Goal: Task Accomplishment & Management: Manage account settings

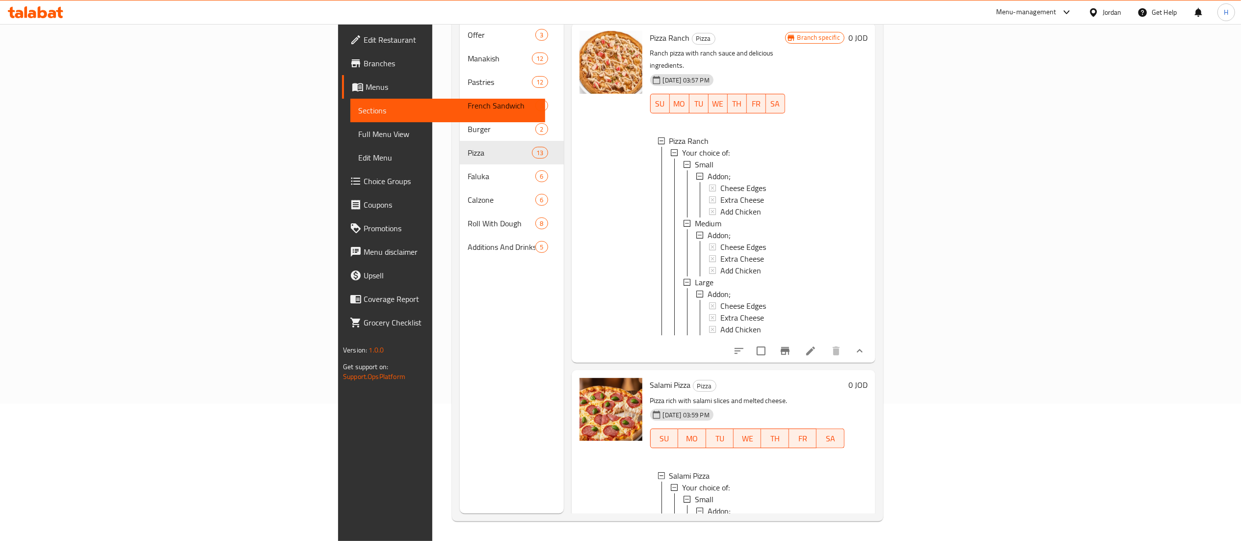
scroll to position [1, 0]
click at [28, 6] on icon at bounding box center [35, 12] width 55 height 12
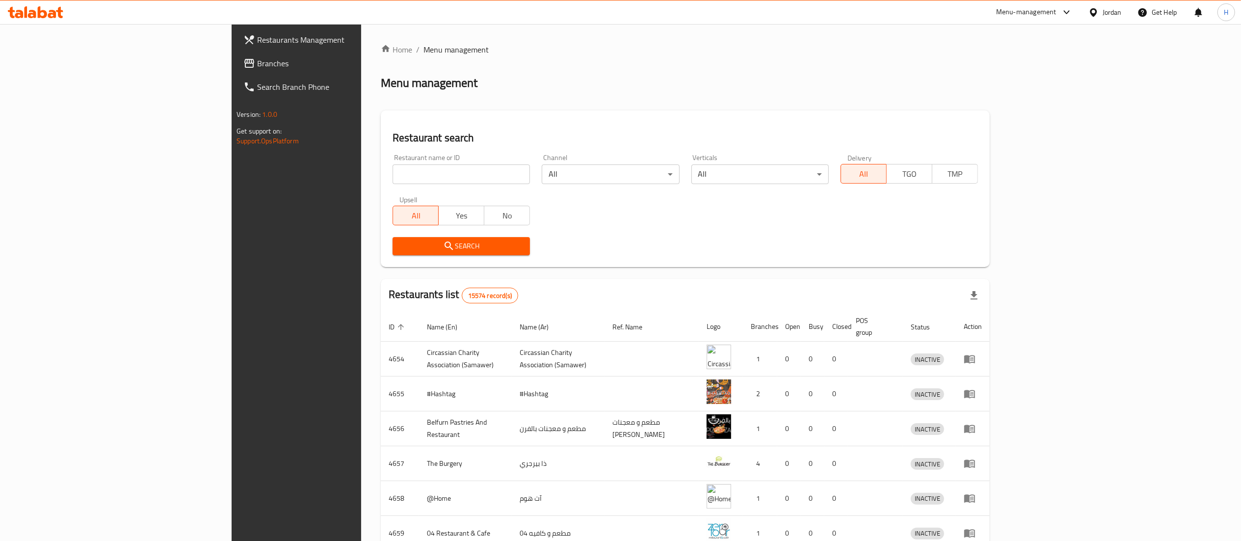
click at [393, 172] on input "search" at bounding box center [461, 174] width 137 height 20
paste input "779130"
type input "779130"
click button "Search" at bounding box center [461, 246] width 137 height 18
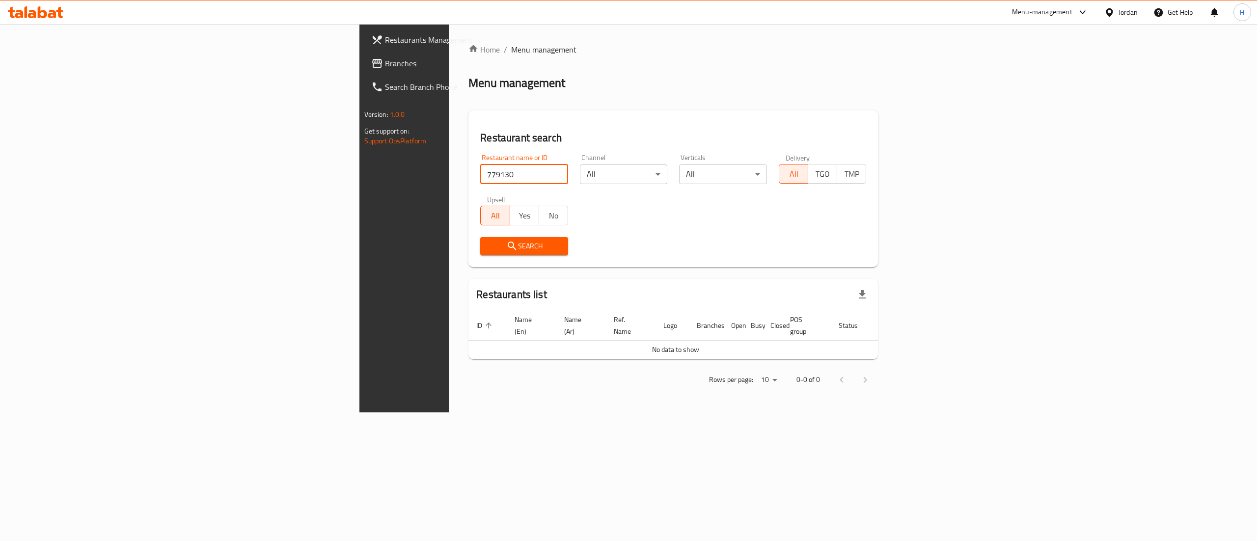
click at [385, 57] on span "Branches" at bounding box center [473, 63] width 177 height 12
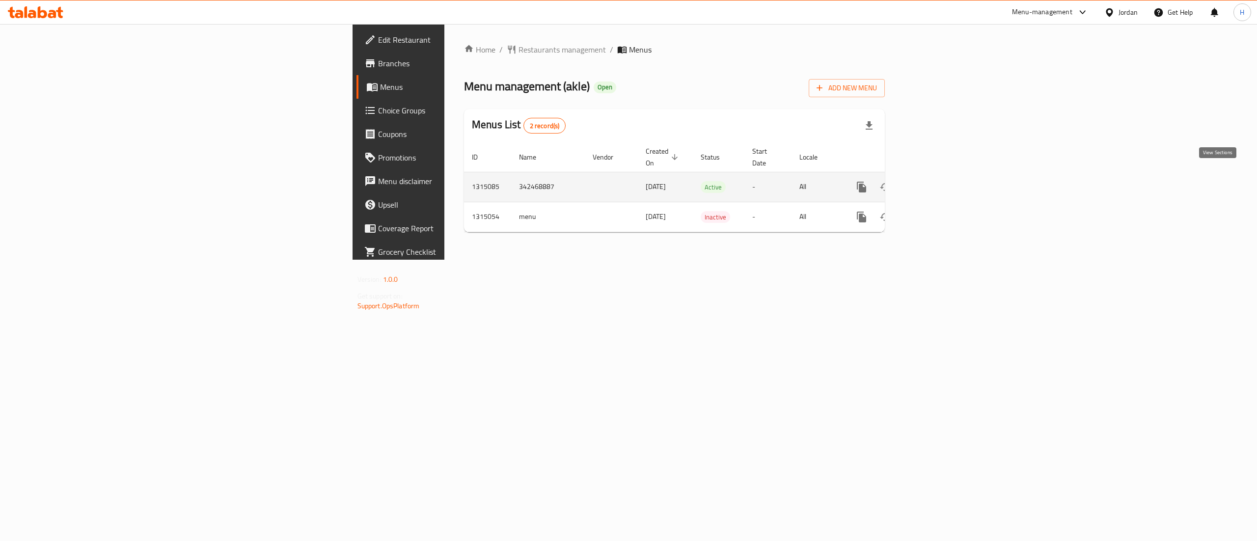
click at [944, 175] on link "enhanced table" at bounding box center [932, 187] width 24 height 24
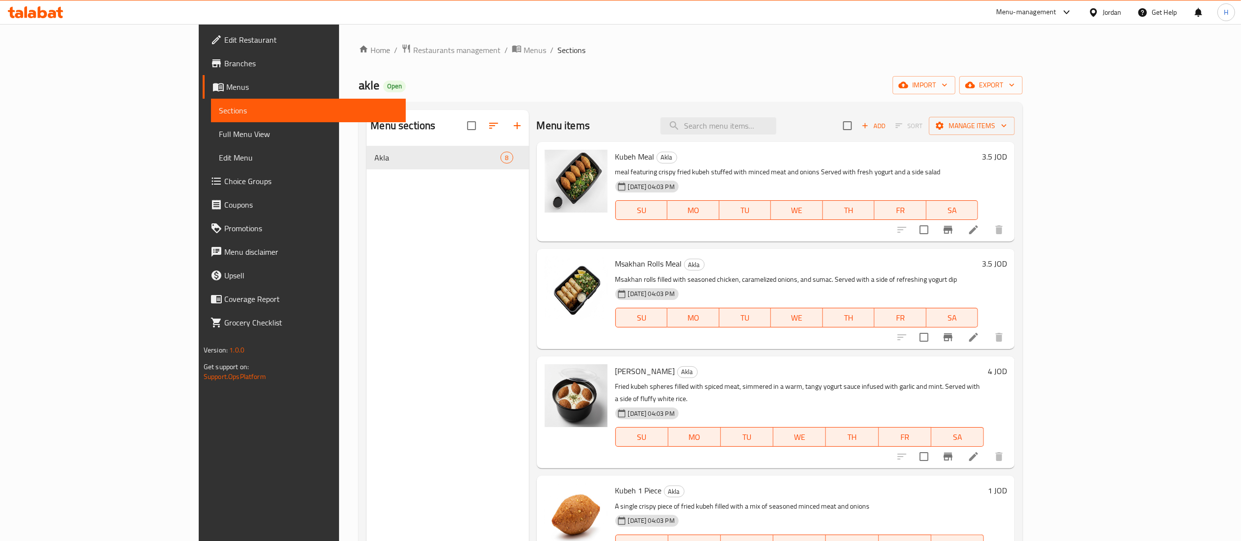
click at [377, 276] on div "Menu sections Akla 8" at bounding box center [448, 380] width 162 height 541
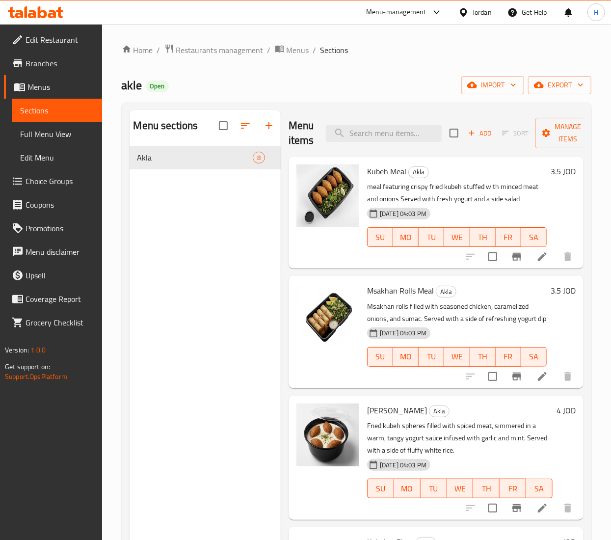
click at [223, 320] on div "Menu sections Akla 8" at bounding box center [205, 380] width 151 height 540
click at [476, 135] on span "Add" at bounding box center [480, 133] width 27 height 11
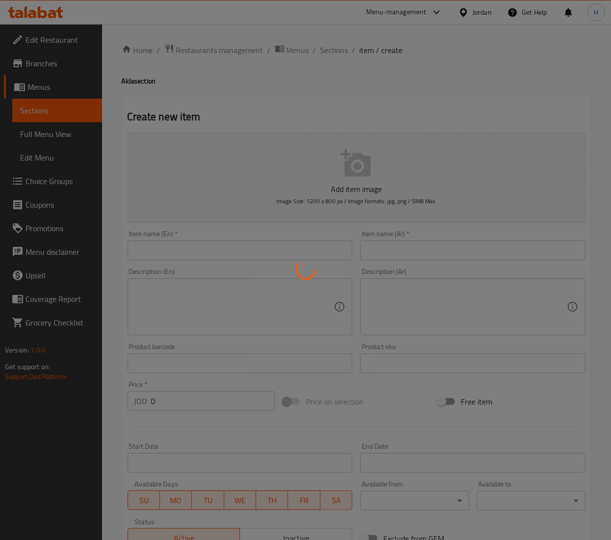
click at [433, 257] on div at bounding box center [305, 270] width 611 height 540
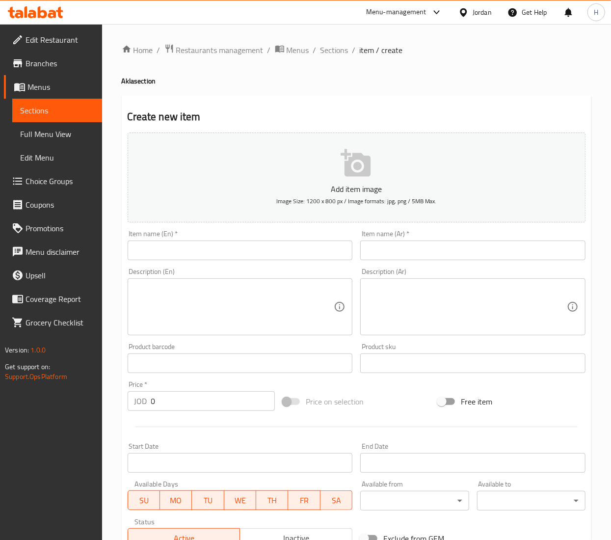
click at [297, 247] on input "text" at bounding box center [240, 251] width 225 height 20
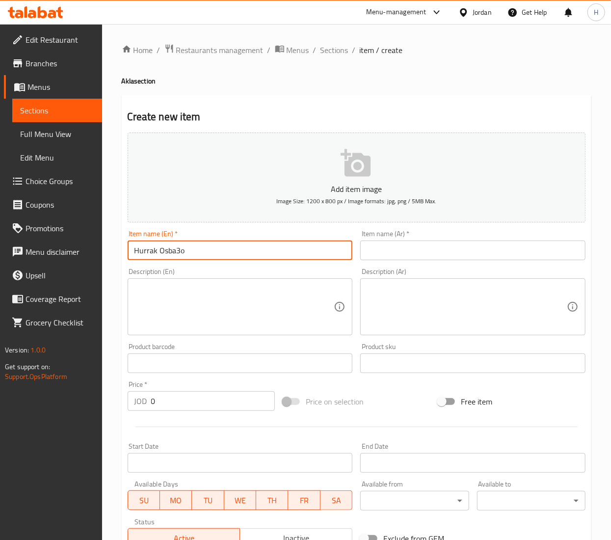
type input "Hurrak Osba3o"
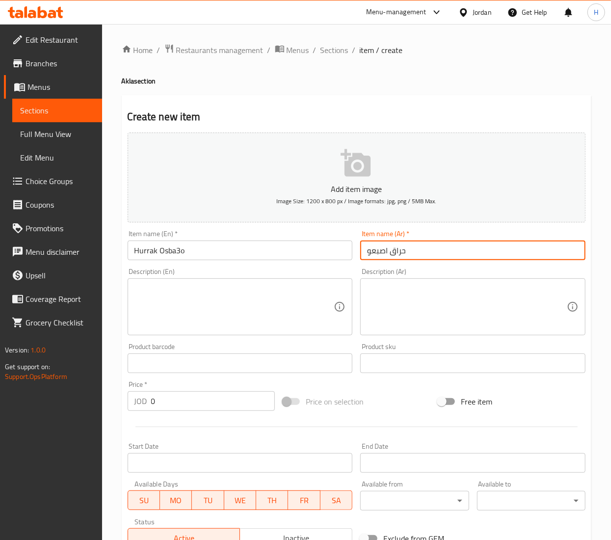
type input "حراق اصبعو"
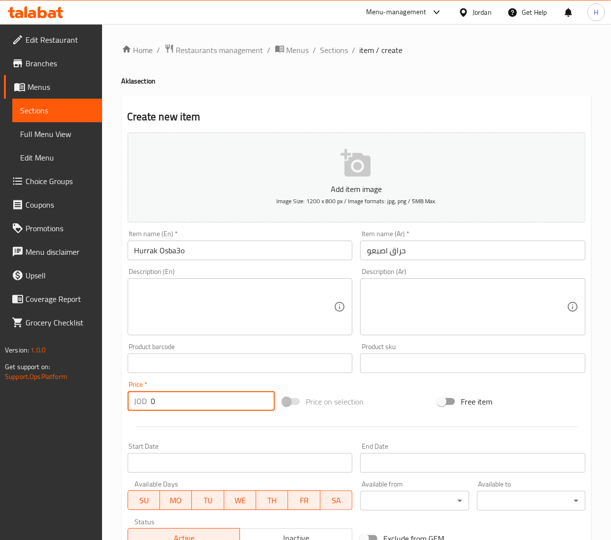
drag, startPoint x: 168, startPoint y: 406, endPoint x: 130, endPoint y: 398, distance: 38.6
click at [132, 404] on div "JOD 0 Price *" at bounding box center [201, 401] width 147 height 20
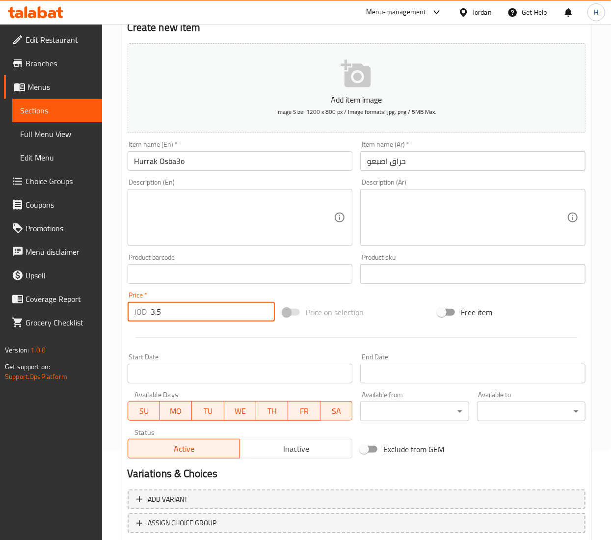
scroll to position [153, 0]
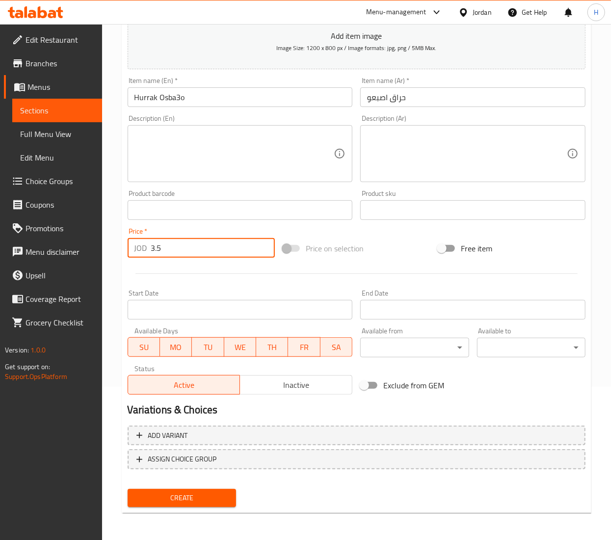
type input "3.5"
click at [198, 497] on span "Create" at bounding box center [181, 498] width 93 height 12
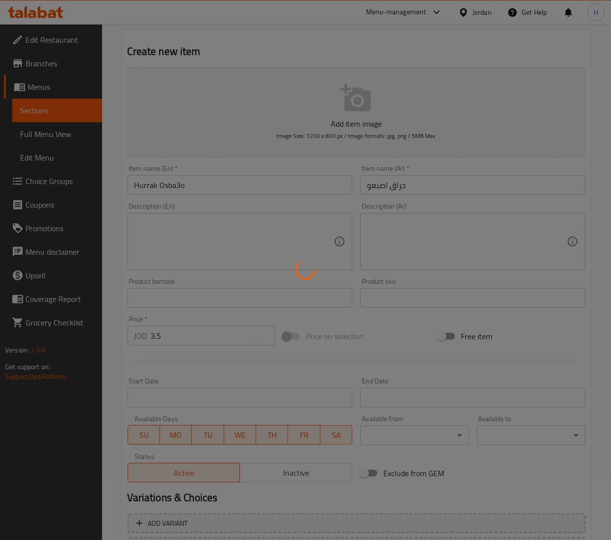
scroll to position [0, 0]
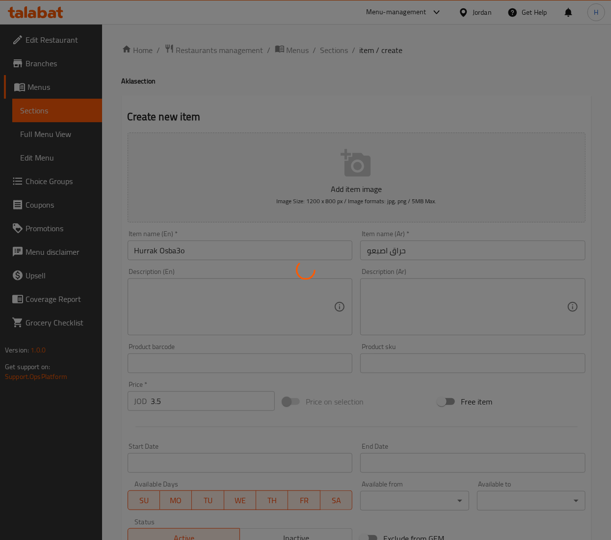
type input "0"
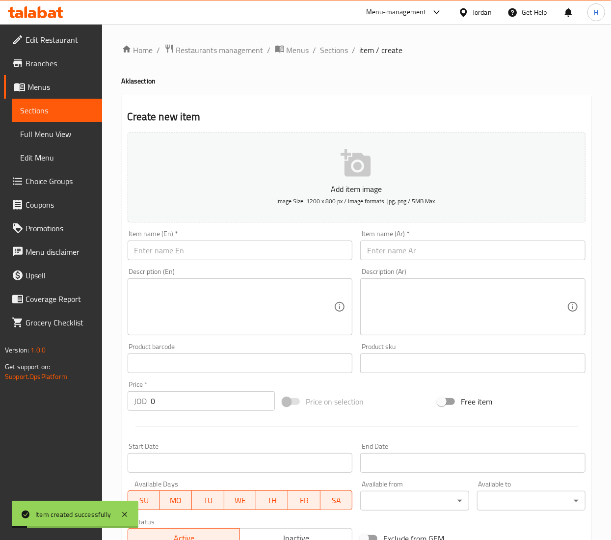
click at [215, 251] on input "text" at bounding box center [240, 251] width 225 height 20
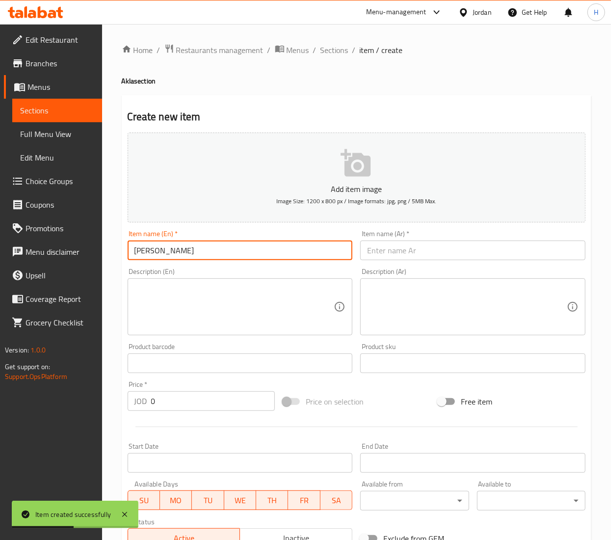
type input "[PERSON_NAME]"
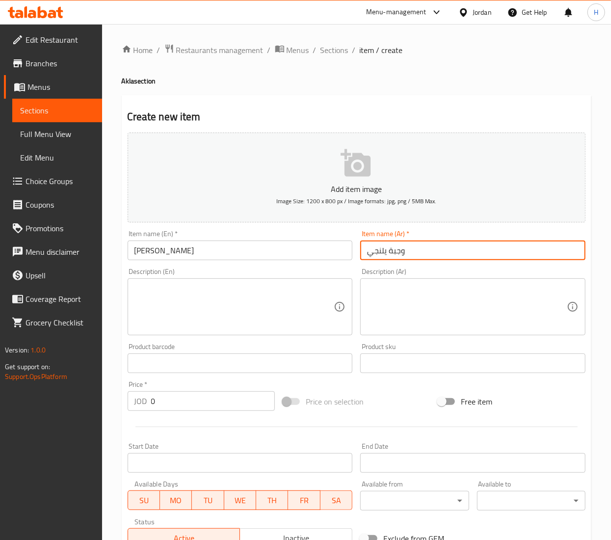
type input "وجبة يلنجي"
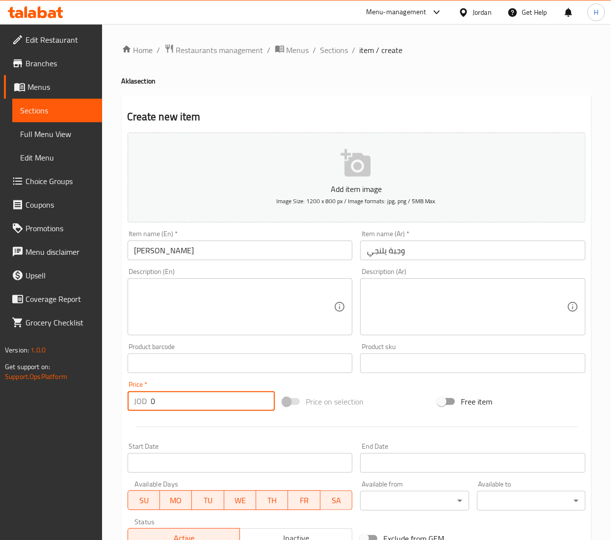
drag, startPoint x: 179, startPoint y: 402, endPoint x: 173, endPoint y: 404, distance: 6.1
click at [173, 404] on input "0" at bounding box center [213, 401] width 124 height 20
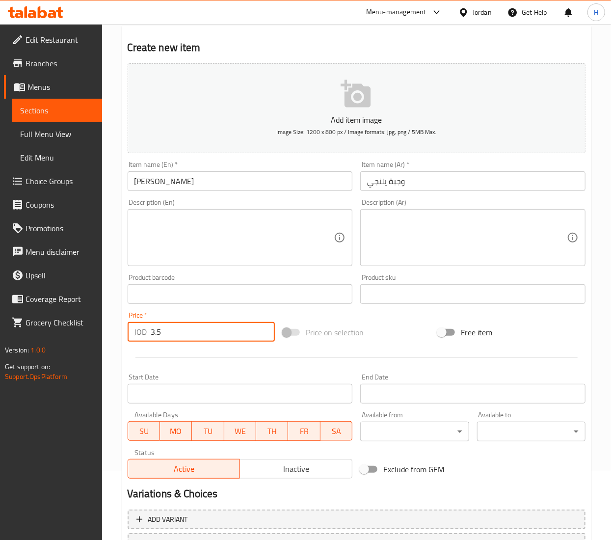
scroll to position [153, 0]
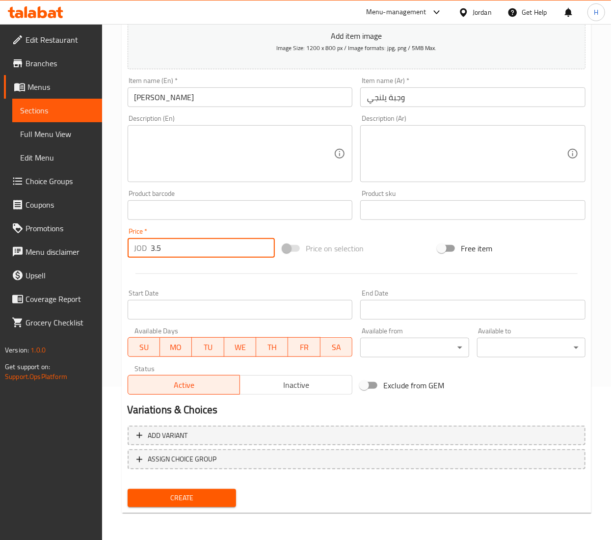
type input "3.5"
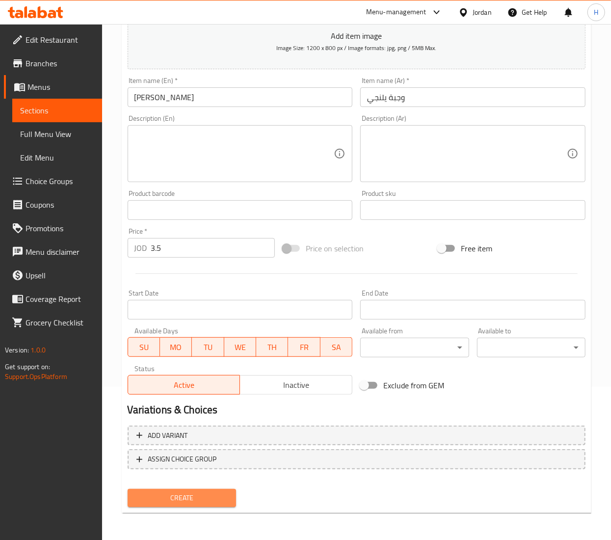
click at [165, 504] on button "Create" at bounding box center [182, 498] width 108 height 18
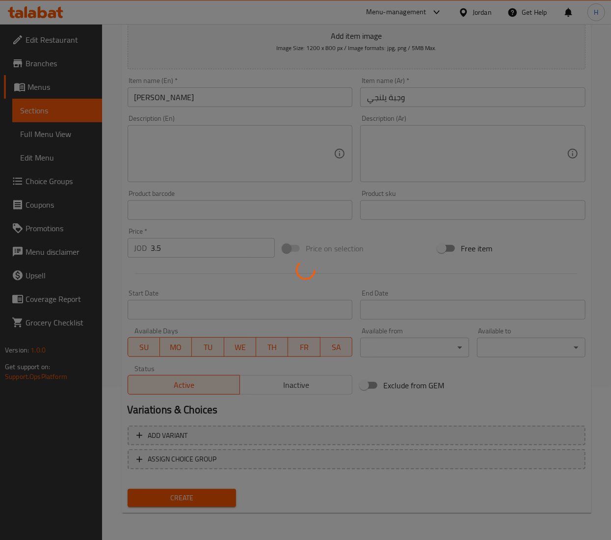
type input "0"
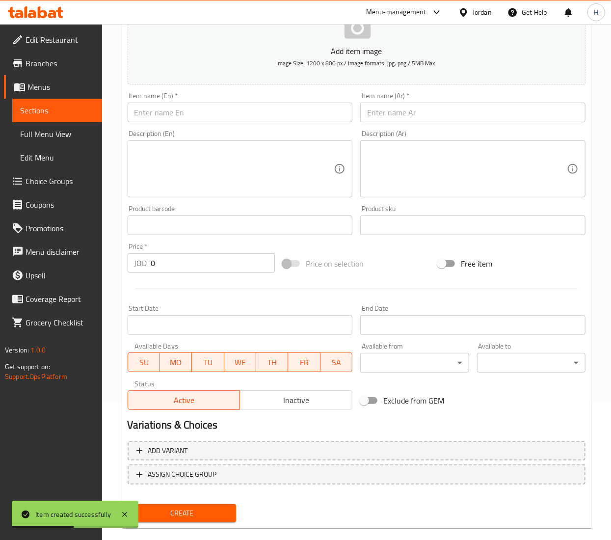
scroll to position [0, 0]
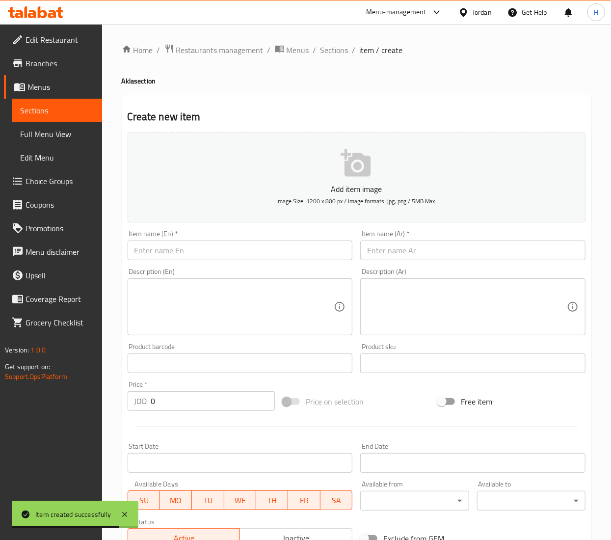
click at [176, 255] on input "text" at bounding box center [240, 251] width 225 height 20
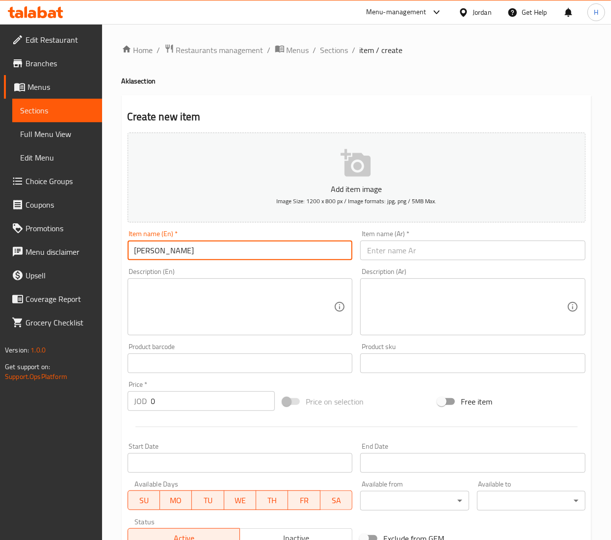
type input "[PERSON_NAME]"
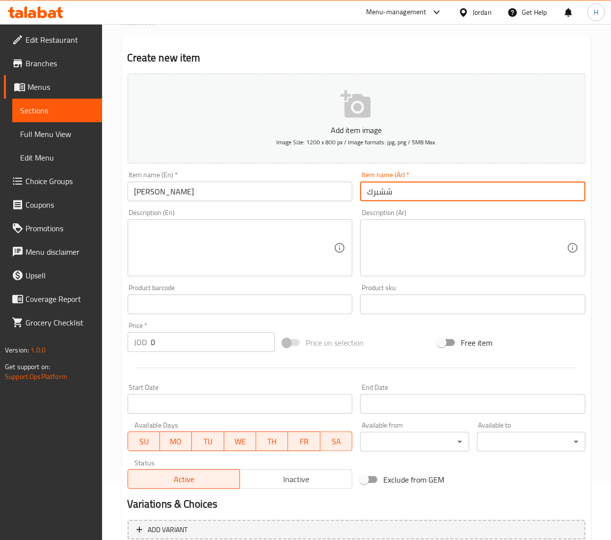
scroll to position [98, 0]
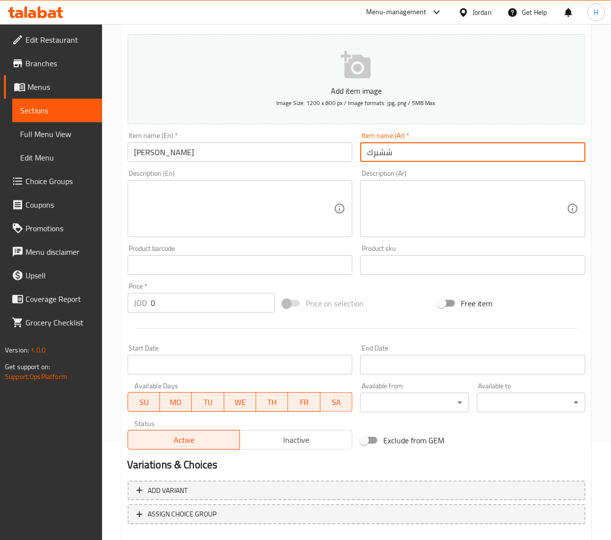
type input "ششبرك"
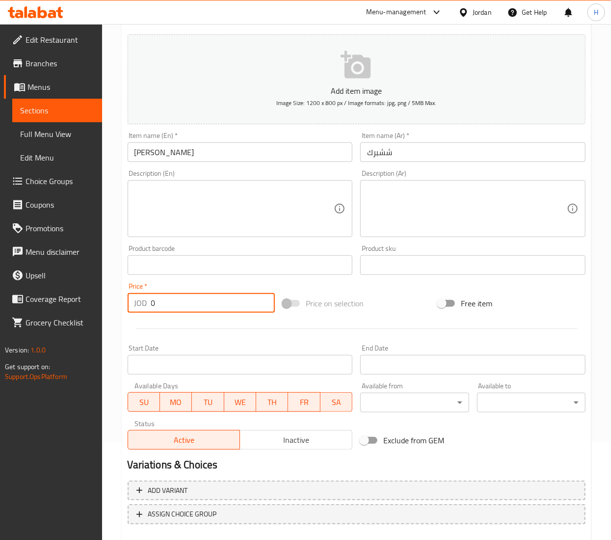
drag, startPoint x: 179, startPoint y: 310, endPoint x: 82, endPoint y: 303, distance: 96.4
click at [82, 303] on div "Edit Restaurant Branches Menus Sections Full Menu View Edit Menu Choice Groups …" at bounding box center [305, 261] width 611 height 670
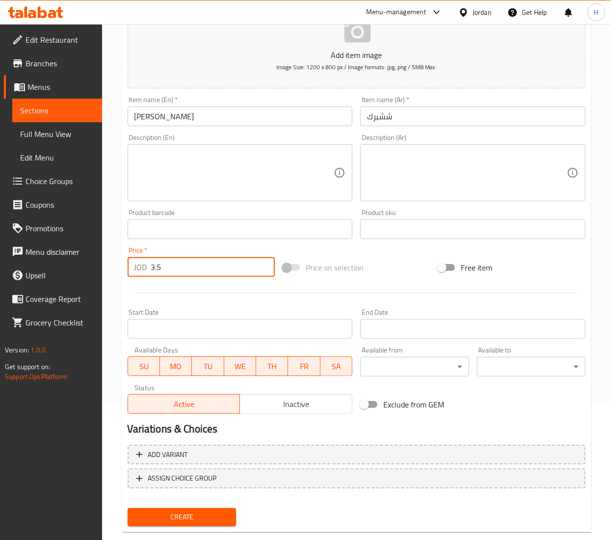
scroll to position [153, 0]
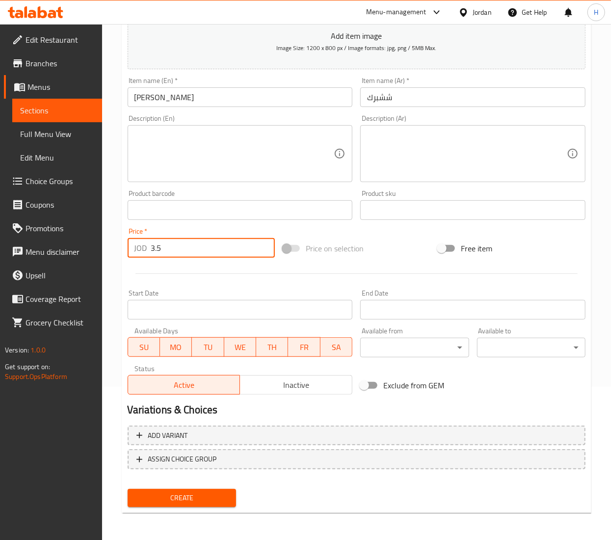
type input "3.5"
click at [215, 492] on span "Create" at bounding box center [181, 498] width 93 height 12
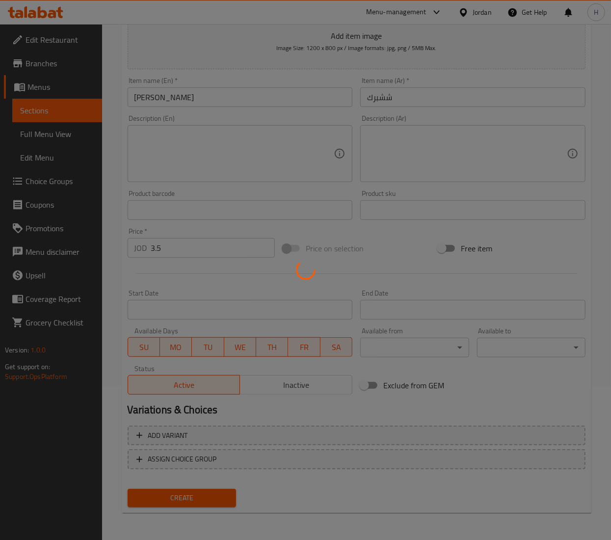
type input "0"
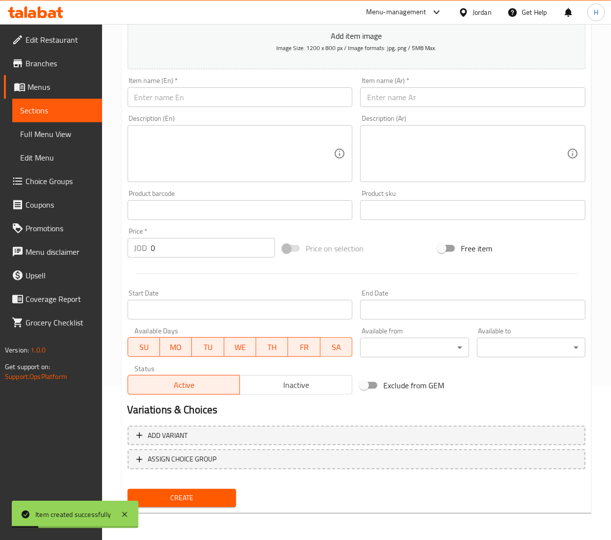
click at [188, 102] on input "text" at bounding box center [240, 97] width 225 height 20
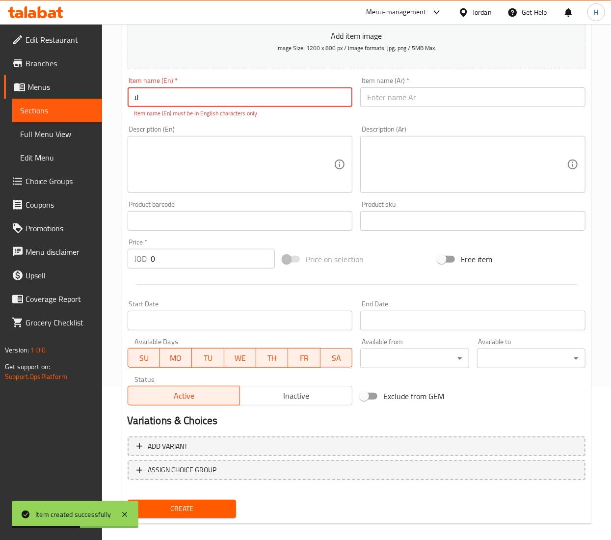
type input "ل"
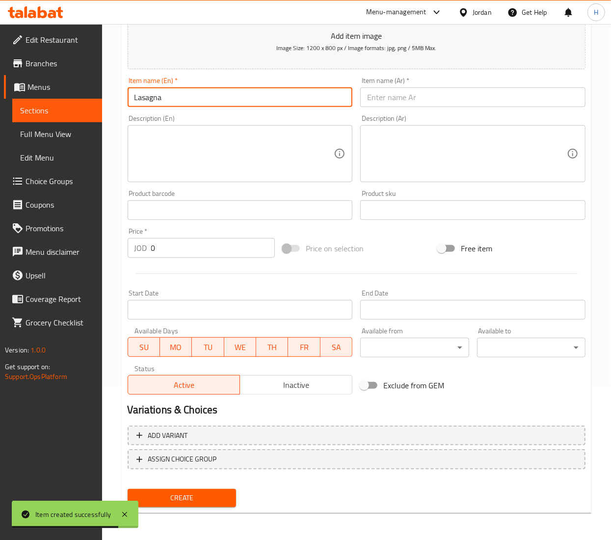
type input "Lasagna"
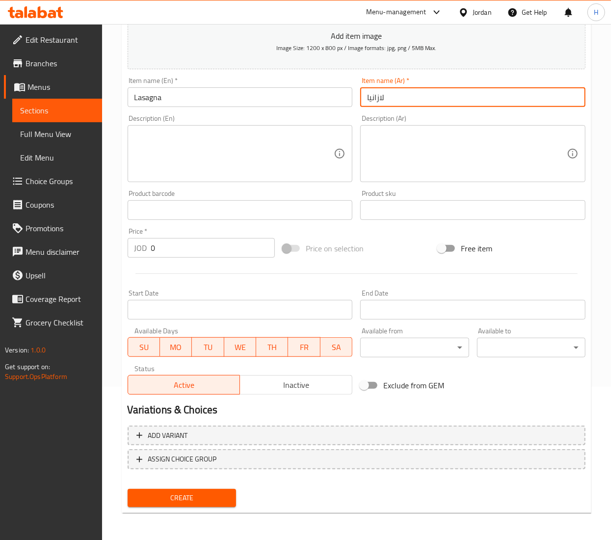
type input "لازانيا"
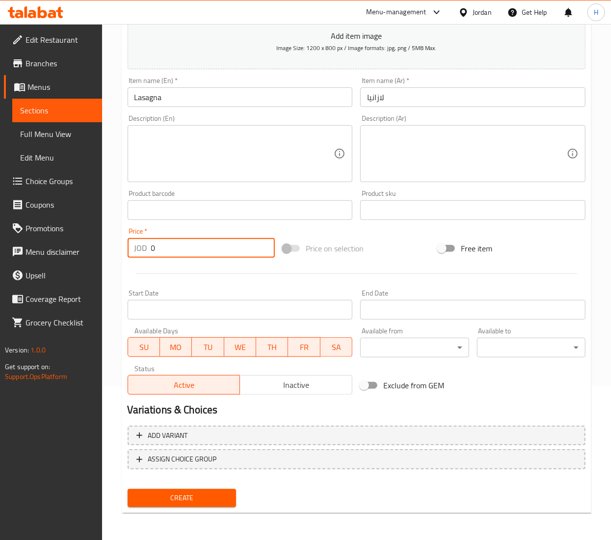
drag, startPoint x: 148, startPoint y: 243, endPoint x: 121, endPoint y: 241, distance: 27.1
click at [122, 241] on div "Create new item Add item image Image Size: 1200 x 800 px / Image formats: jpg, …" at bounding box center [357, 227] width 470 height 571
type input "3.5"
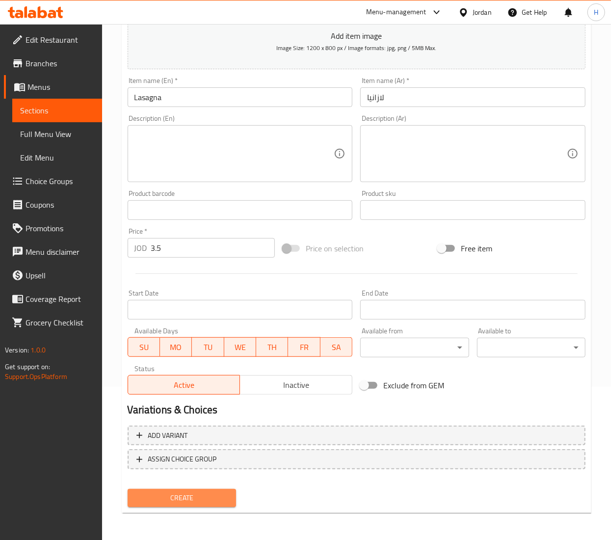
click at [191, 492] on span "Create" at bounding box center [181, 498] width 93 height 12
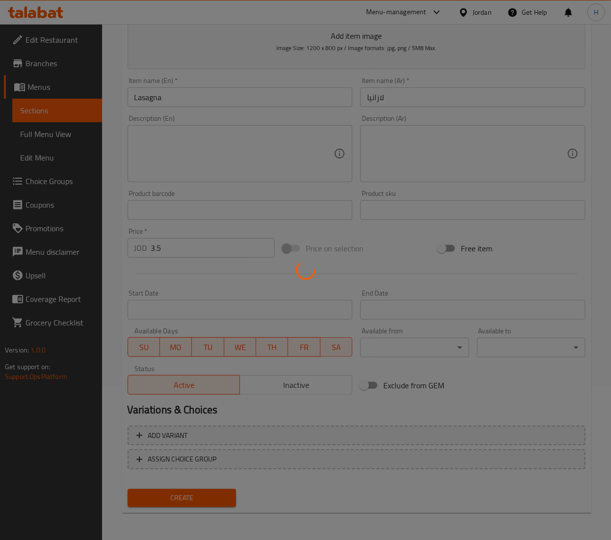
type input "0"
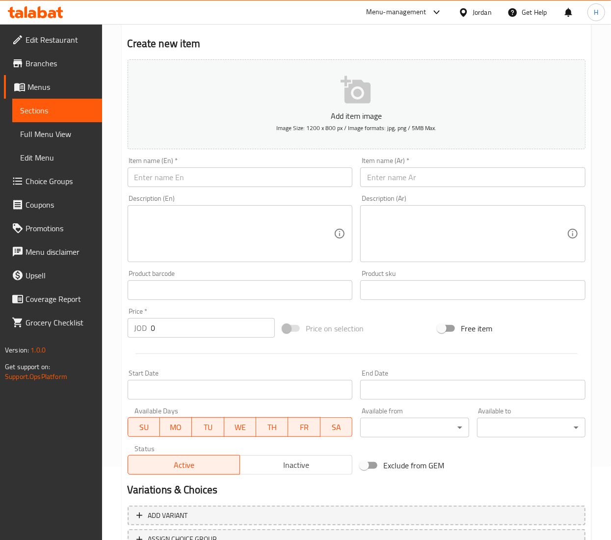
scroll to position [0, 0]
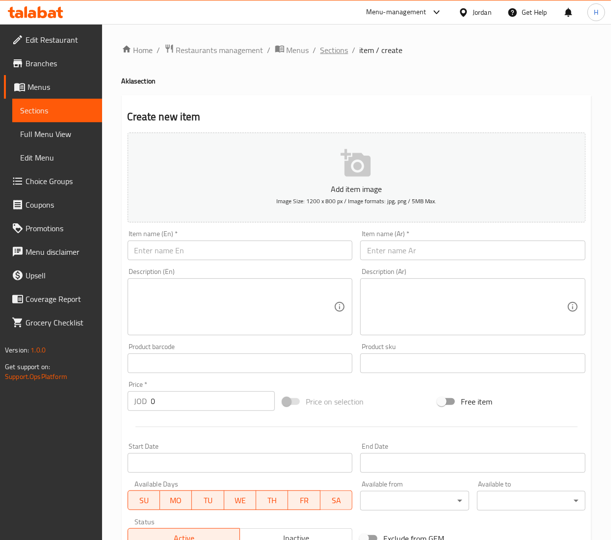
click at [332, 45] on span "Sections" at bounding box center [335, 50] width 28 height 12
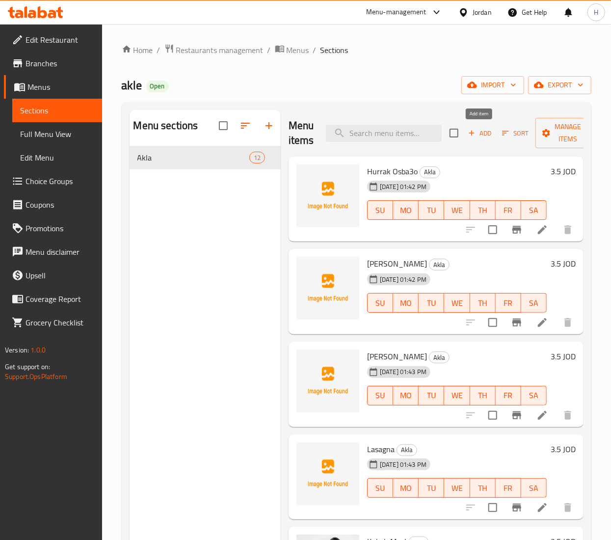
click at [489, 135] on span "Add" at bounding box center [480, 133] width 27 height 11
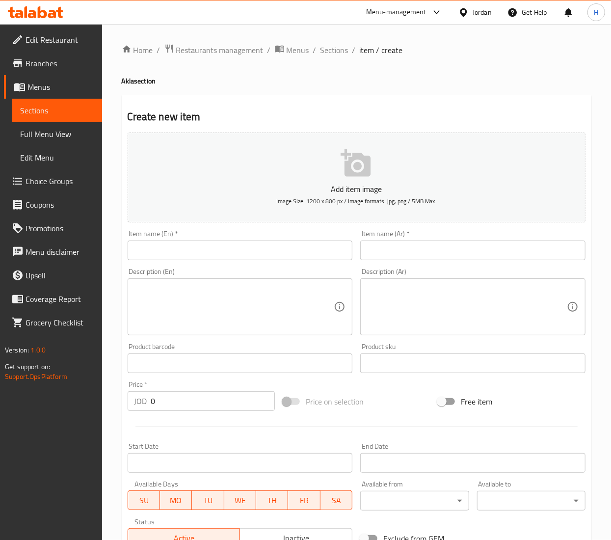
click at [385, 254] on input "text" at bounding box center [472, 251] width 225 height 20
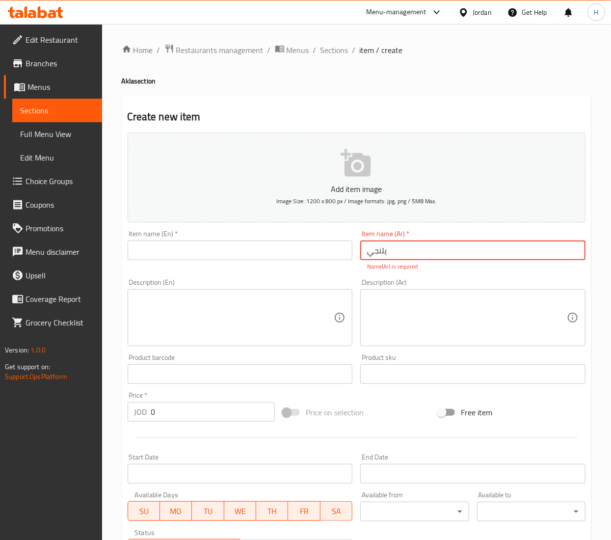
type input "يلنجي"
click at [207, 260] on input "text" at bounding box center [240, 251] width 225 height 20
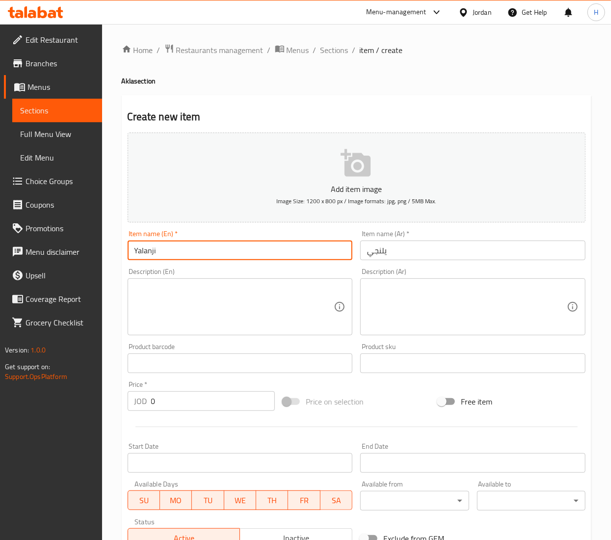
type input "Yalanji"
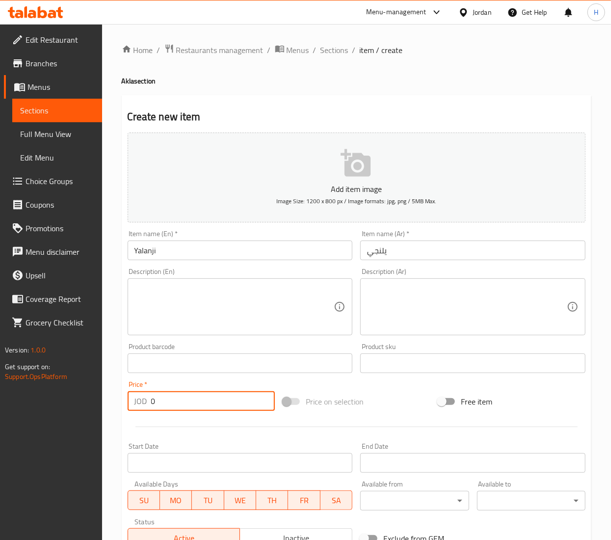
drag, startPoint x: 190, startPoint y: 394, endPoint x: 100, endPoint y: 388, distance: 90.5
click at [100, 388] on div "Edit Restaurant Branches Menus Sections Full Menu View Edit Menu Choice Groups …" at bounding box center [305, 359] width 611 height 670
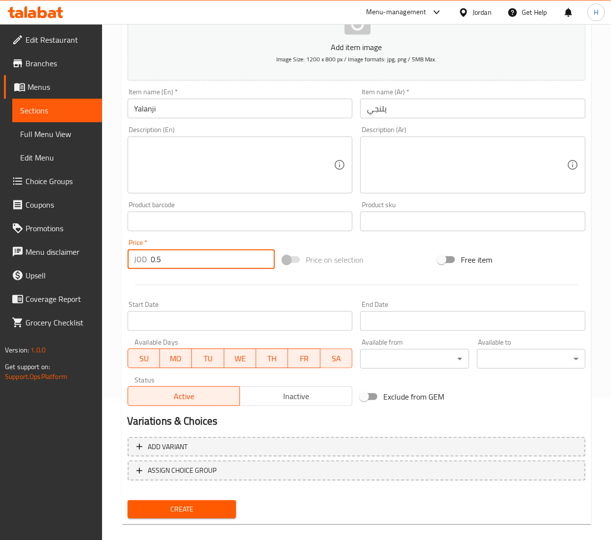
scroll to position [153, 0]
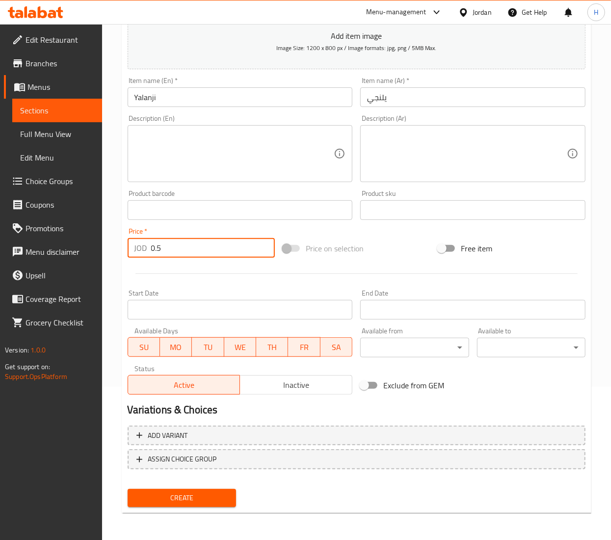
type input "0"
type input "3.5"
click at [200, 506] on button "Create" at bounding box center [182, 498] width 108 height 18
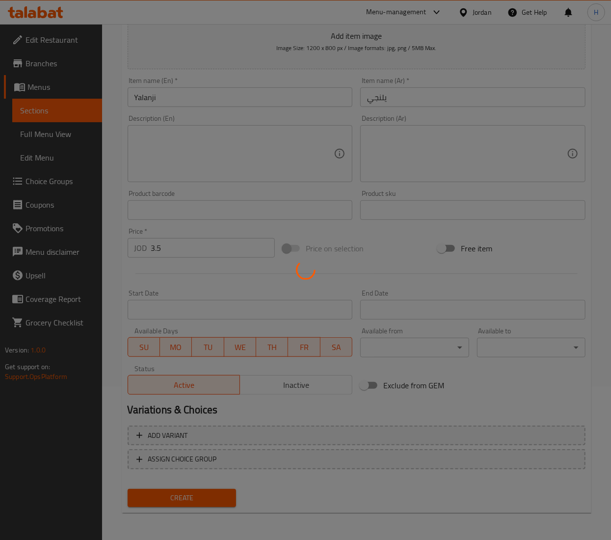
type input "0"
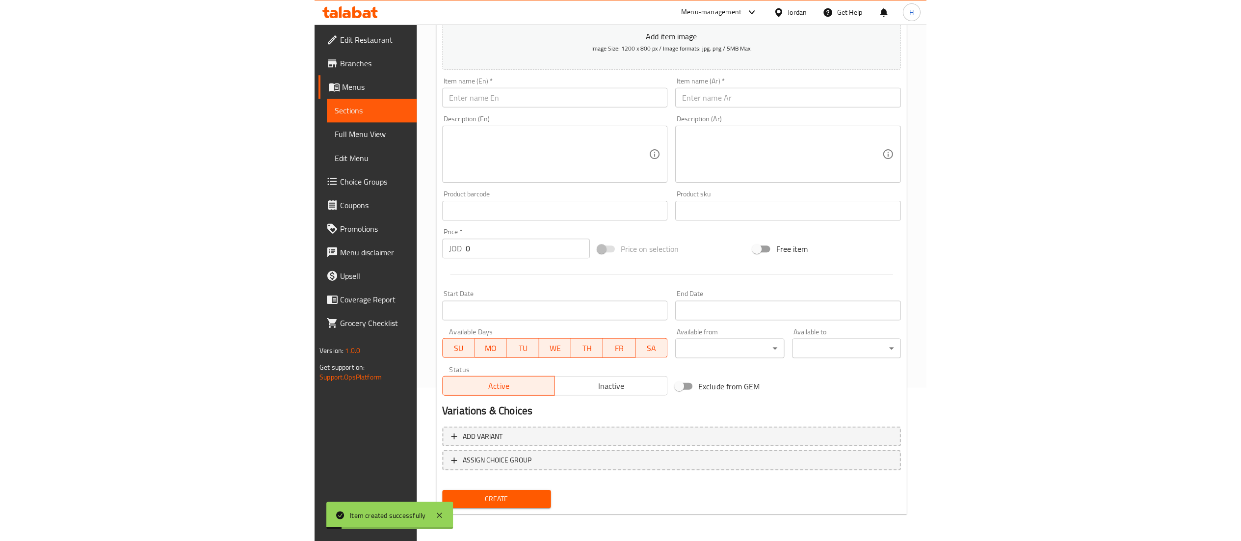
scroll to position [0, 0]
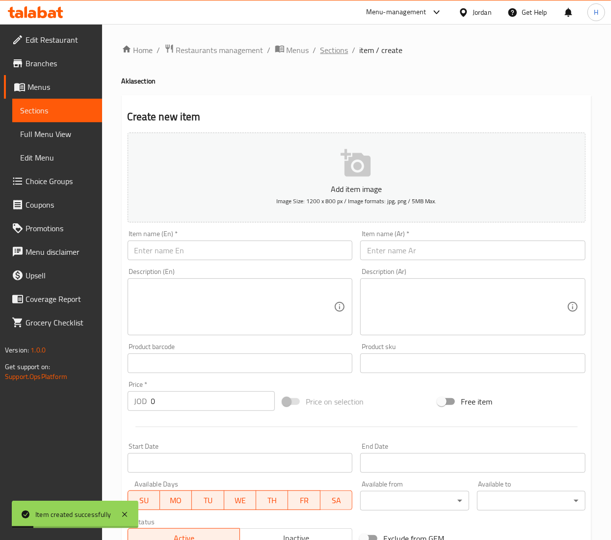
click at [332, 44] on span "Sections" at bounding box center [335, 50] width 28 height 12
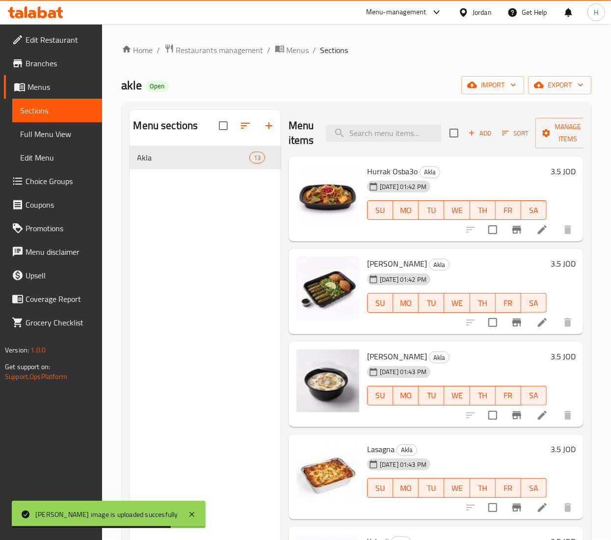
click at [201, 276] on div "Menu sections Akla 13" at bounding box center [205, 380] width 151 height 540
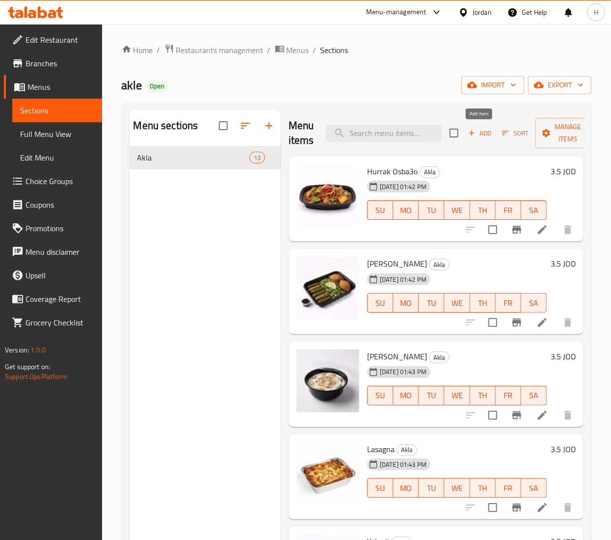
click at [473, 130] on icon "button" at bounding box center [471, 133] width 9 height 9
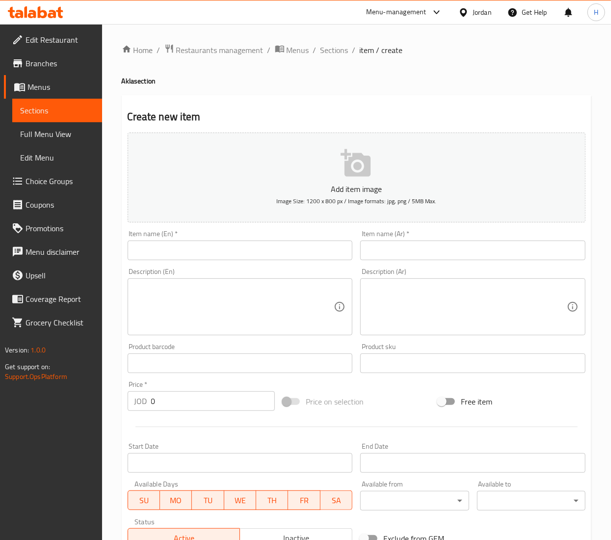
click at [216, 249] on input "text" at bounding box center [240, 251] width 225 height 20
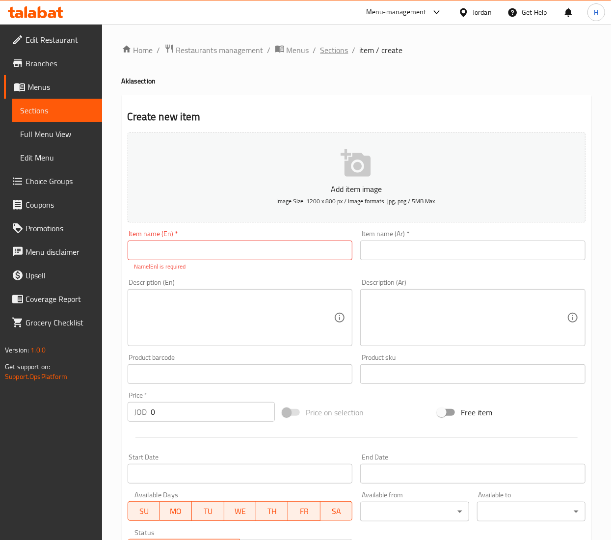
click at [330, 55] on span "Sections" at bounding box center [335, 50] width 28 height 12
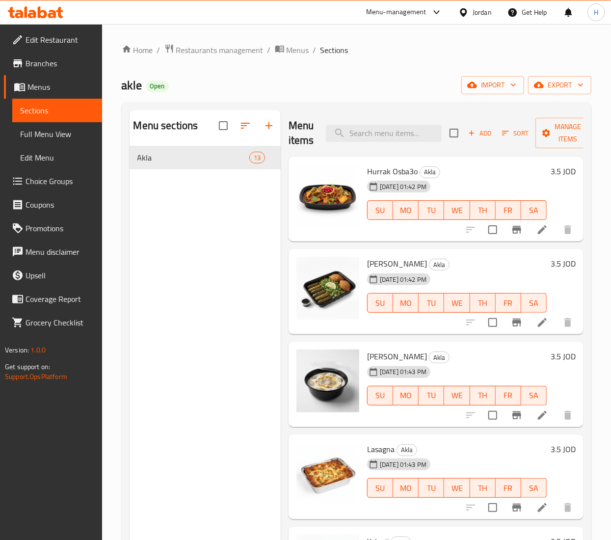
drag, startPoint x: 218, startPoint y: 190, endPoint x: 266, endPoint y: 145, distance: 66.3
click at [218, 191] on div "Menu sections Akla 13" at bounding box center [205, 380] width 151 height 540
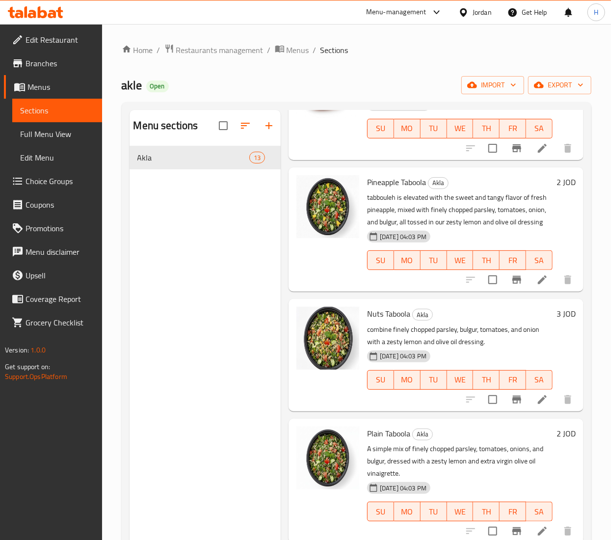
scroll to position [994, 0]
click at [251, 217] on div "Menu sections Akla 13" at bounding box center [205, 380] width 151 height 540
click at [271, 125] on icon "button" at bounding box center [269, 126] width 12 height 12
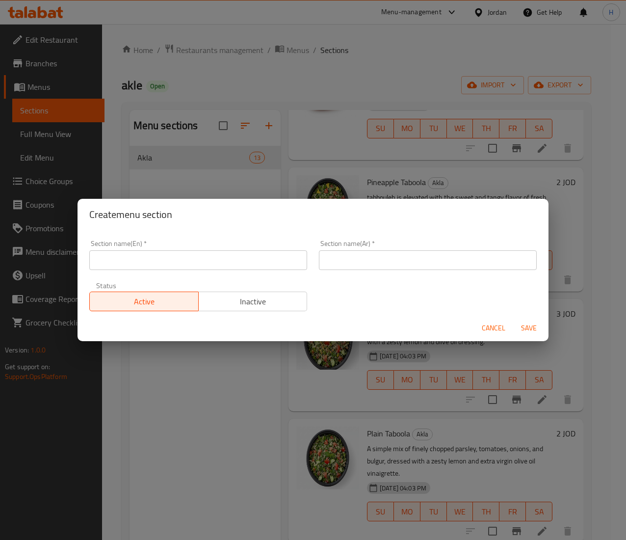
click at [484, 325] on span "Cancel" at bounding box center [494, 328] width 24 height 12
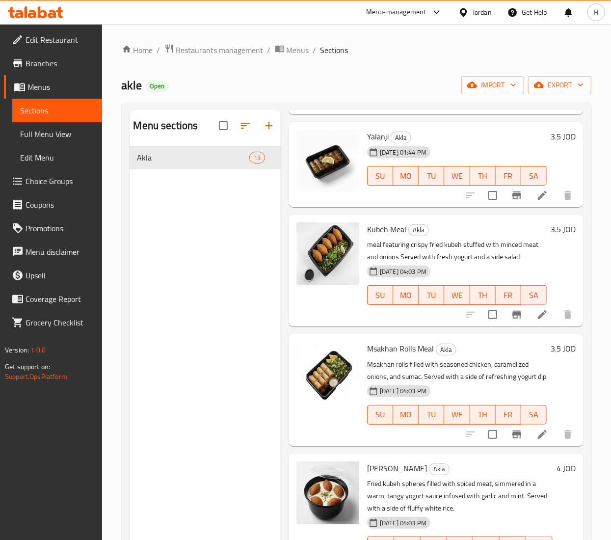
scroll to position [0, 0]
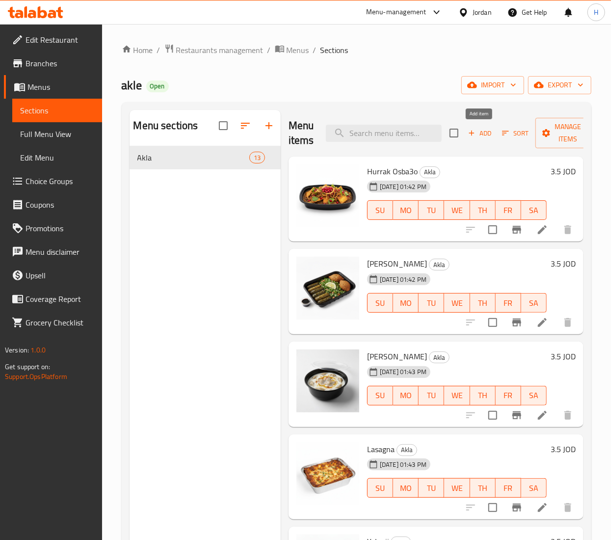
click at [475, 129] on span "Add" at bounding box center [480, 133] width 27 height 11
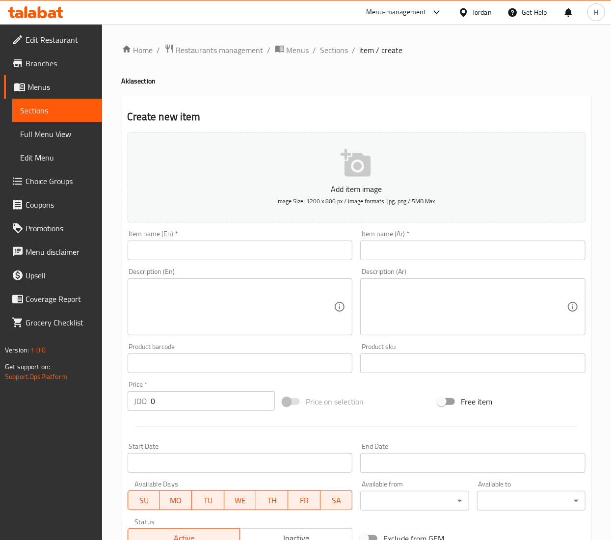
click at [321, 260] on input "text" at bounding box center [240, 251] width 225 height 20
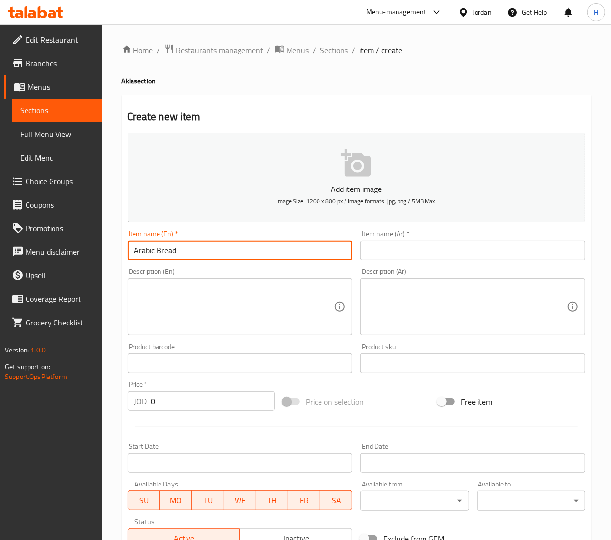
type input "Arabic Bread"
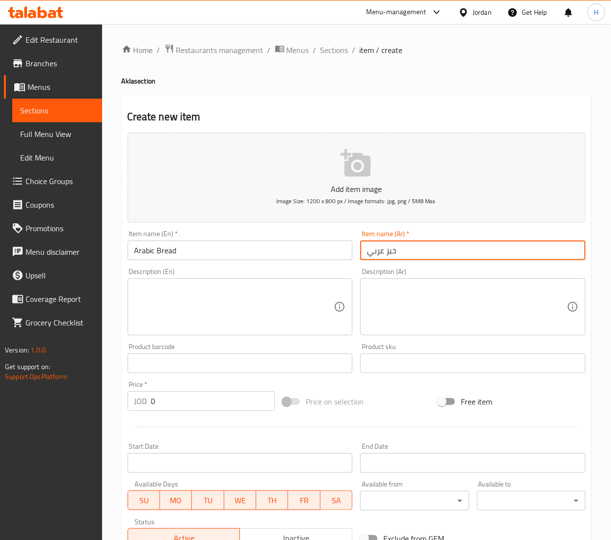
type input "خبز عربي"
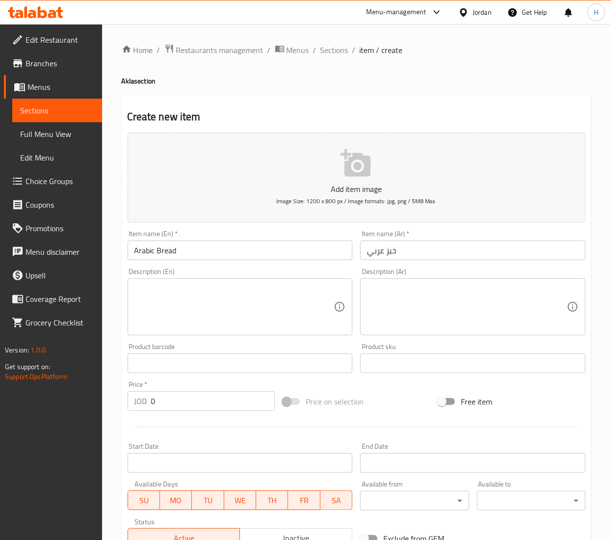
drag, startPoint x: 158, startPoint y: 390, endPoint x: 165, endPoint y: 404, distance: 16.3
click at [165, 404] on div "Price   * JOD 0 Price *" at bounding box center [201, 396] width 147 height 30
click at [165, 404] on input "0" at bounding box center [213, 401] width 124 height 20
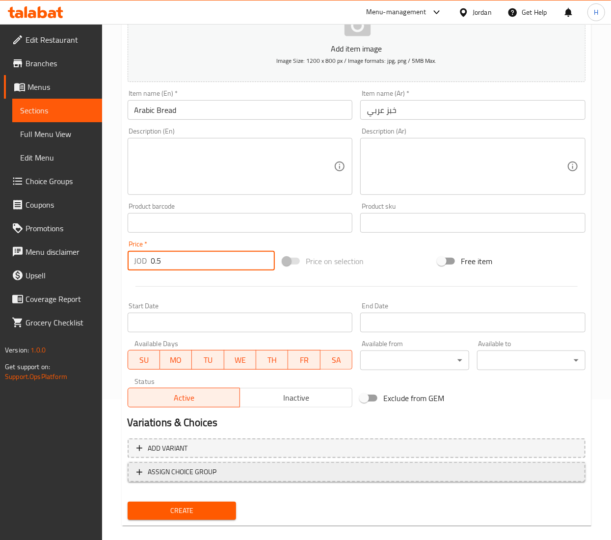
scroll to position [153, 0]
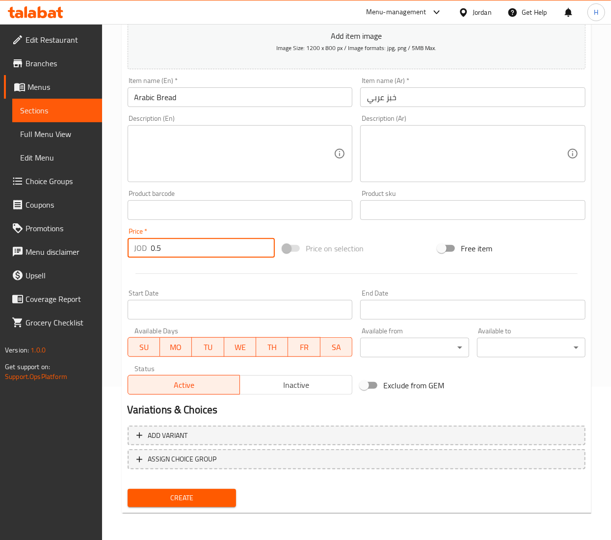
type input "0.5"
drag, startPoint x: 201, startPoint y: 493, endPoint x: 191, endPoint y: 496, distance: 10.7
click at [191, 496] on span "Create" at bounding box center [181, 498] width 93 height 12
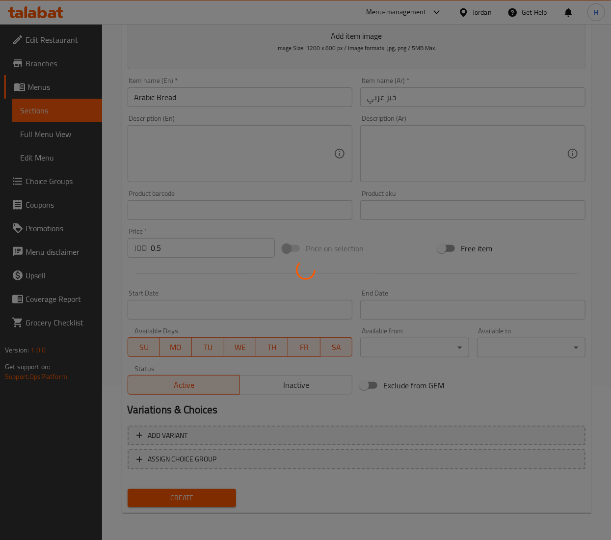
type input "0"
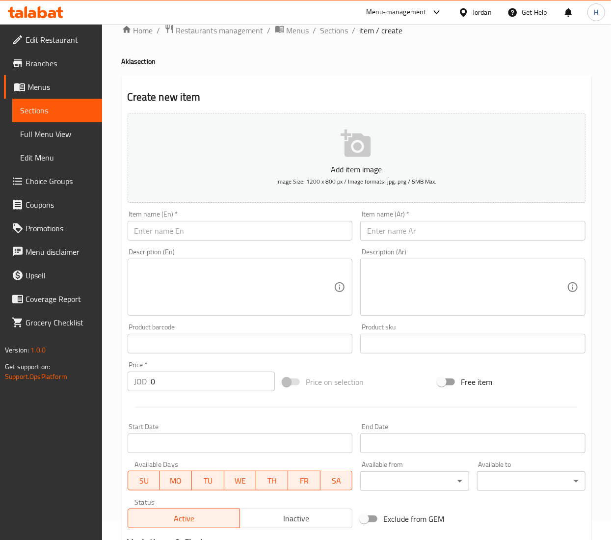
scroll to position [0, 0]
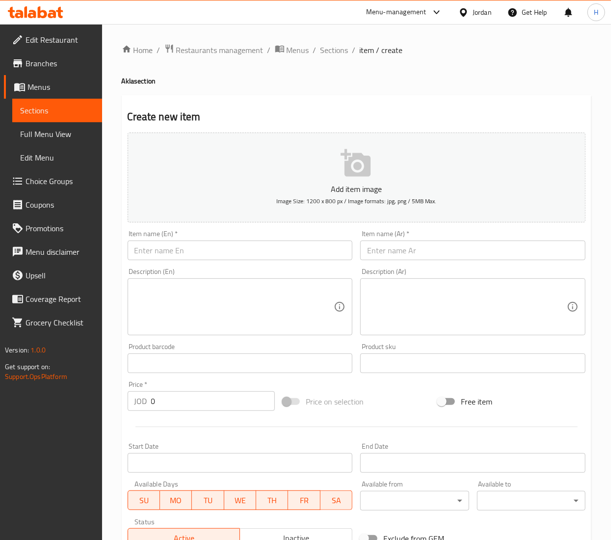
click at [412, 253] on input "text" at bounding box center [472, 251] width 225 height 20
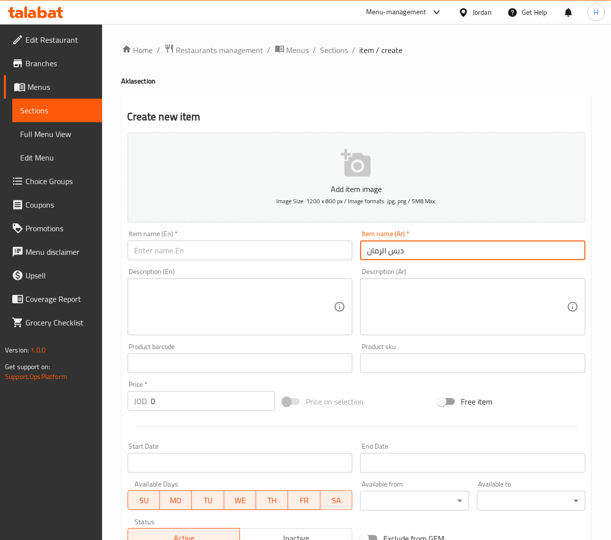
type input "دبس الرمان"
click at [188, 255] on input "text" at bounding box center [240, 251] width 225 height 20
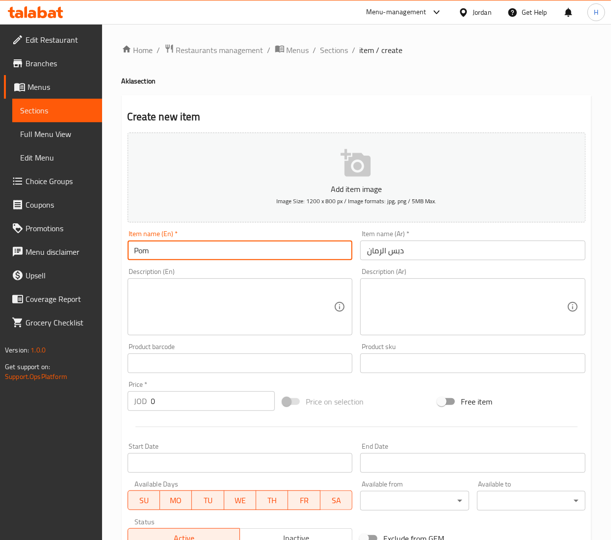
type input "Pomegranate molasses Box"
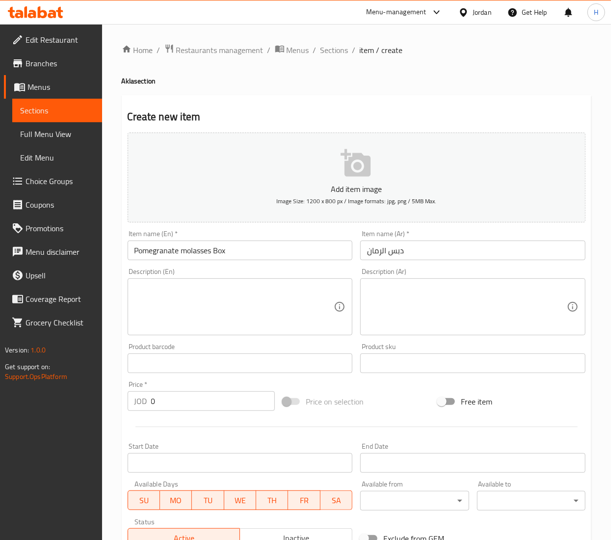
click at [173, 390] on div "Price   * JOD 0 Price *" at bounding box center [201, 396] width 147 height 30
click at [176, 406] on input "0" at bounding box center [213, 401] width 124 height 20
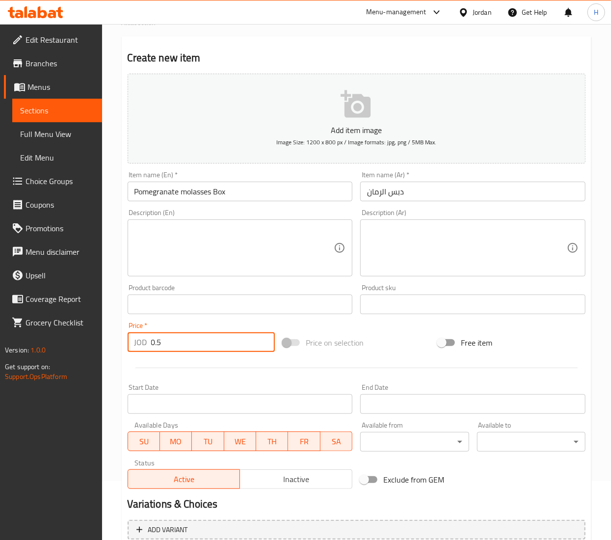
scroll to position [153, 0]
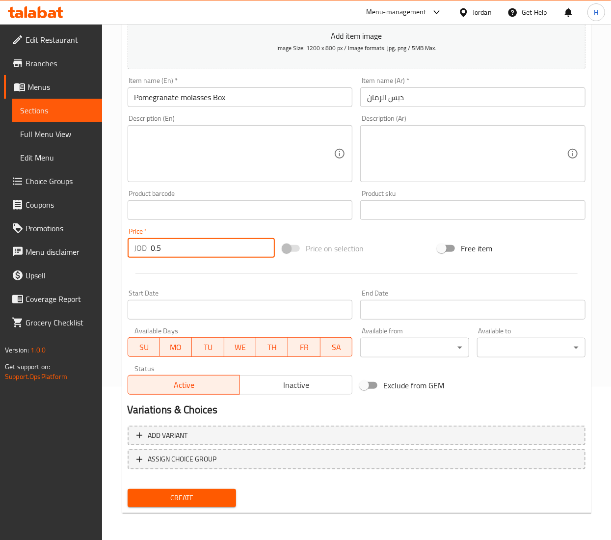
type input "0.5"
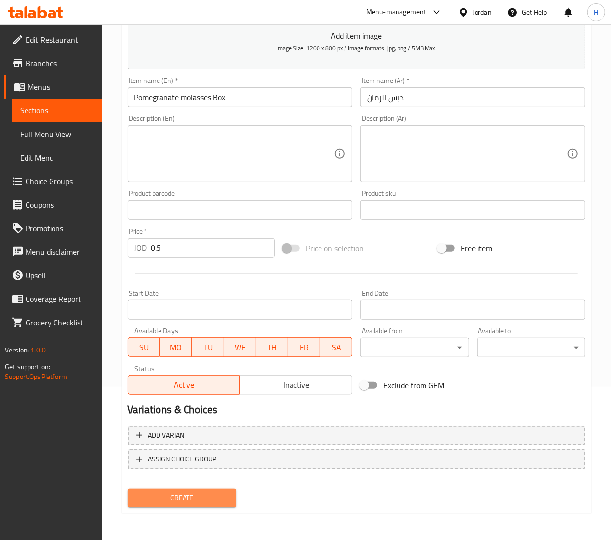
click at [207, 501] on span "Create" at bounding box center [181, 498] width 93 height 12
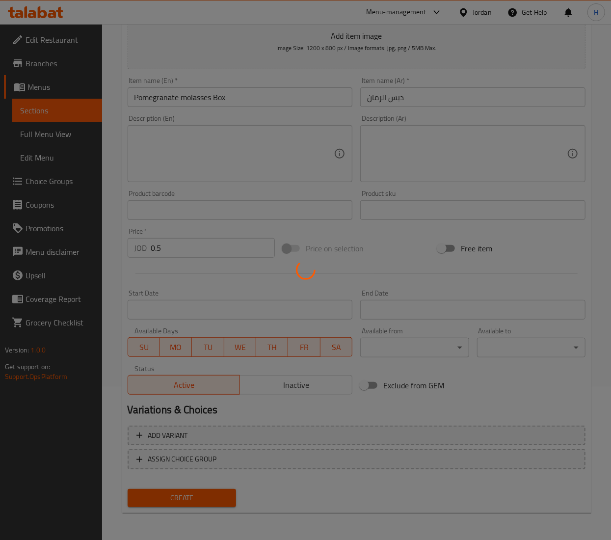
type input "0"
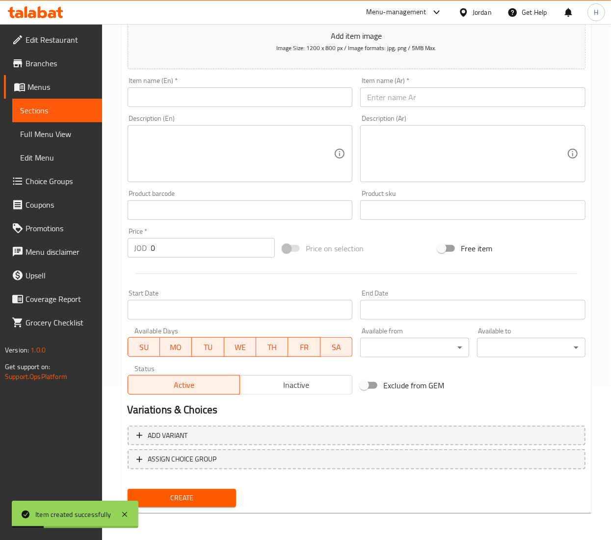
click at [257, 96] on input "text" at bounding box center [240, 97] width 225 height 20
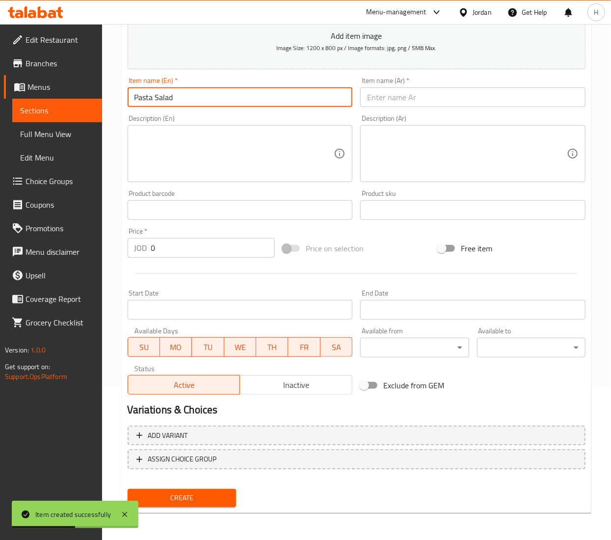
type input "Pasta Salad"
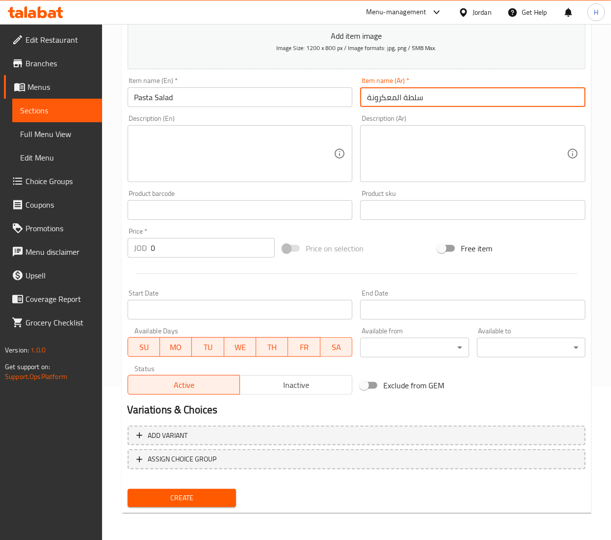
type input "سلطة المعكرونة"
click at [183, 259] on div "Price   * JOD 0 Price *" at bounding box center [201, 243] width 155 height 38
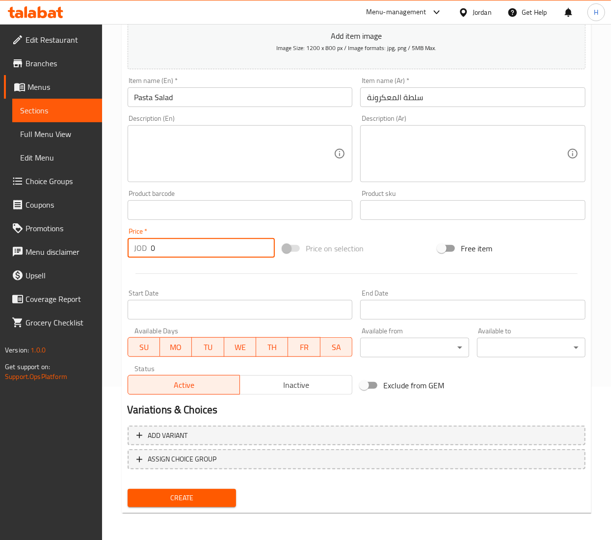
click at [178, 255] on input "0" at bounding box center [213, 248] width 124 height 20
type input "2"
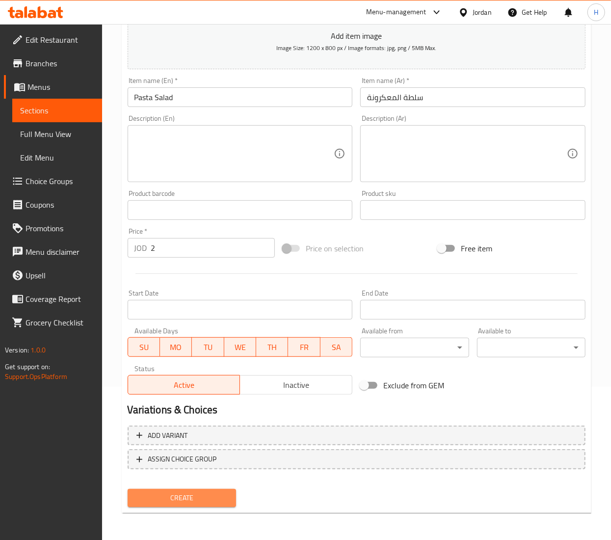
click at [162, 494] on span "Create" at bounding box center [181, 498] width 93 height 12
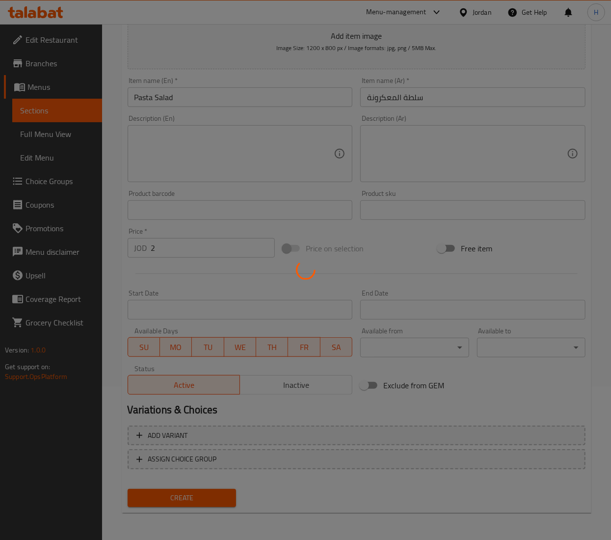
type input "0"
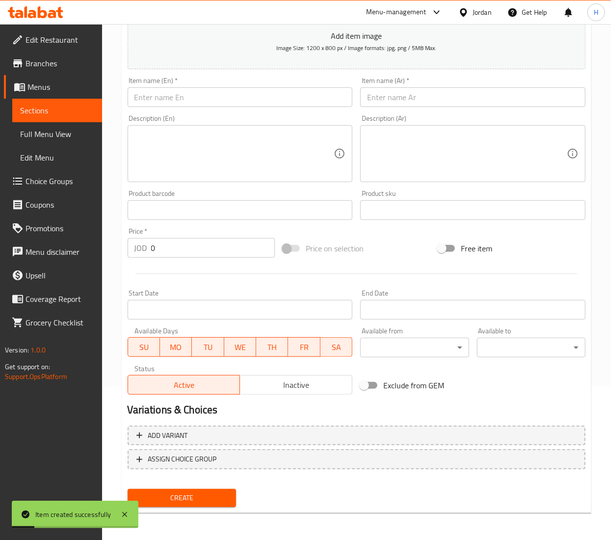
click at [188, 89] on input "text" at bounding box center [240, 97] width 225 height 20
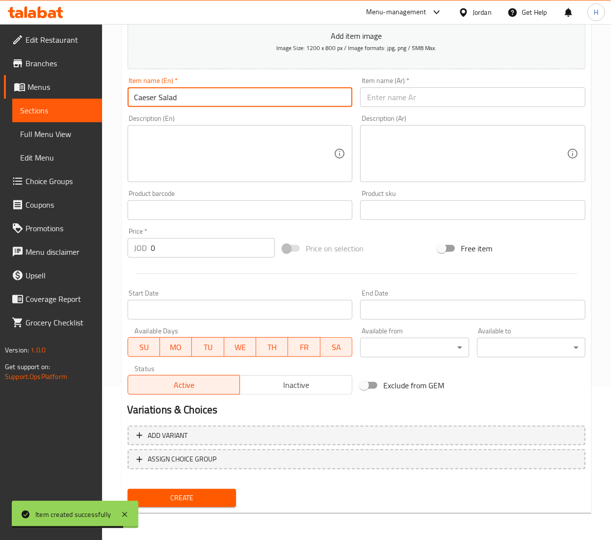
type input "Caeser Salad"
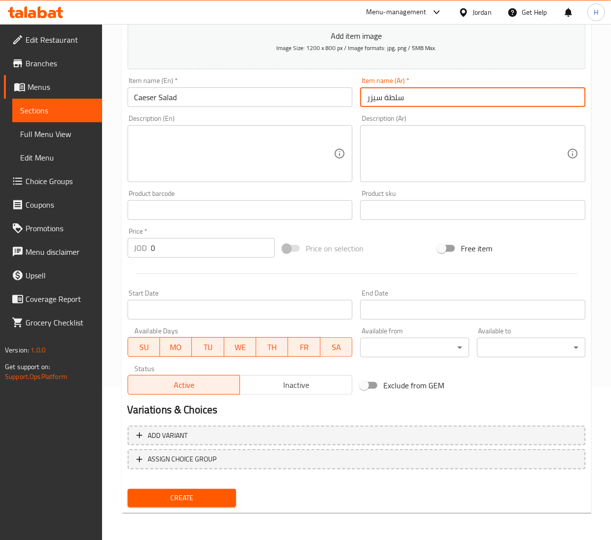
type input "سلطة سيزر"
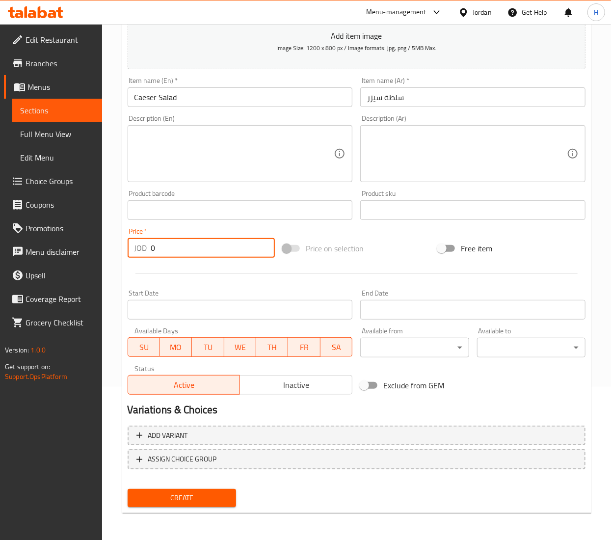
drag, startPoint x: 160, startPoint y: 255, endPoint x: 105, endPoint y: 251, distance: 55.1
click at [105, 251] on div "Home / Restaurants management / Menus / Sections / item / create Akla section C…" at bounding box center [356, 206] width 509 height 670
type input "3"
click at [208, 500] on span "Create" at bounding box center [181, 498] width 93 height 12
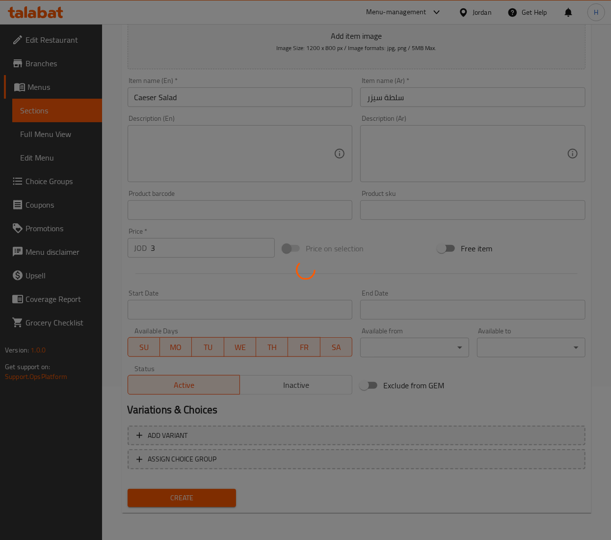
type input "0"
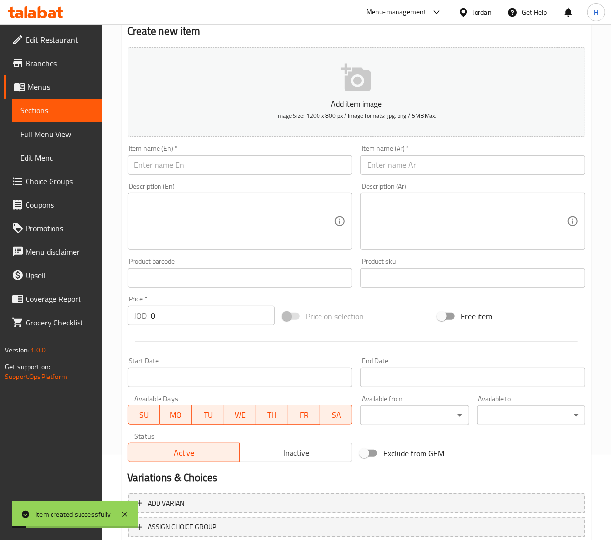
scroll to position [55, 0]
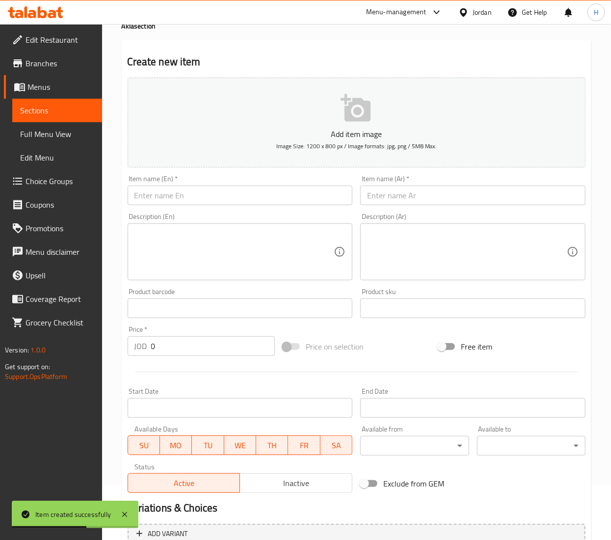
click at [283, 204] on input "text" at bounding box center [240, 196] width 225 height 20
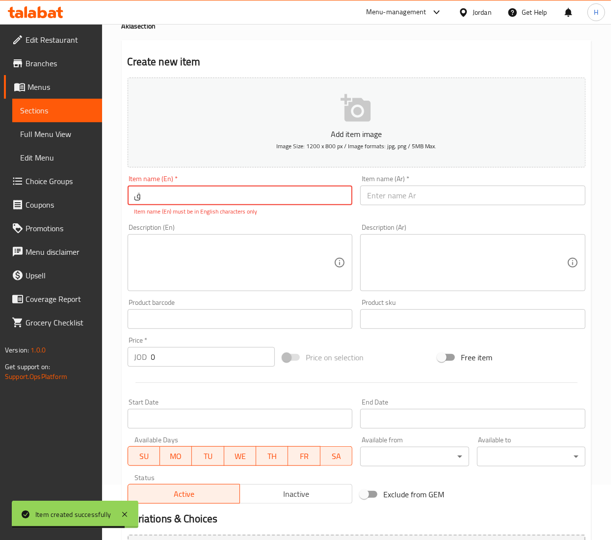
type input "ِ"
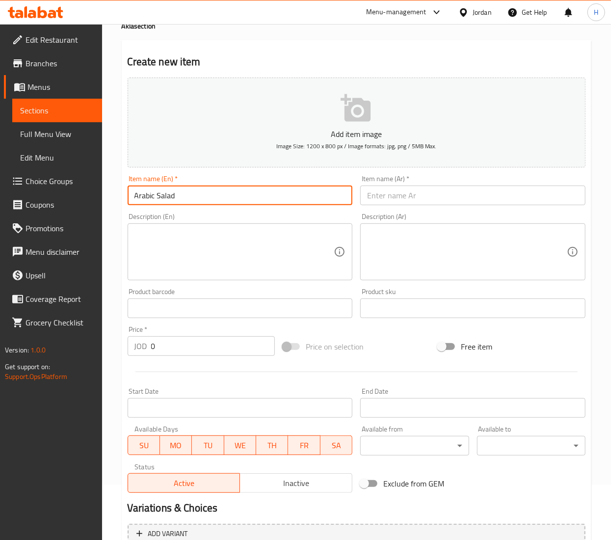
type input "Arabic Salad"
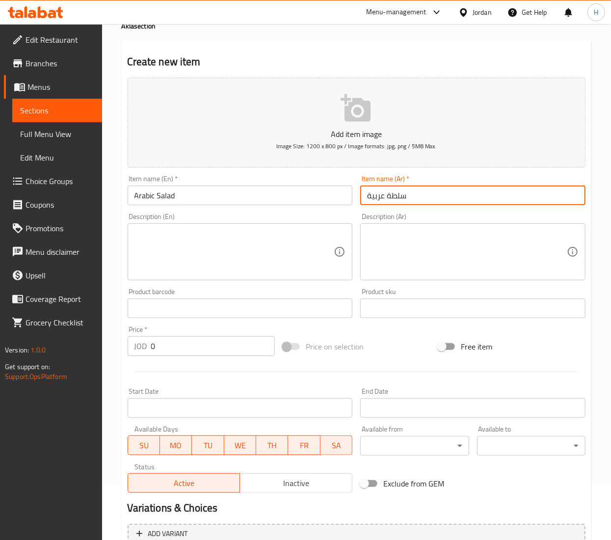
type input "سلطة عربية"
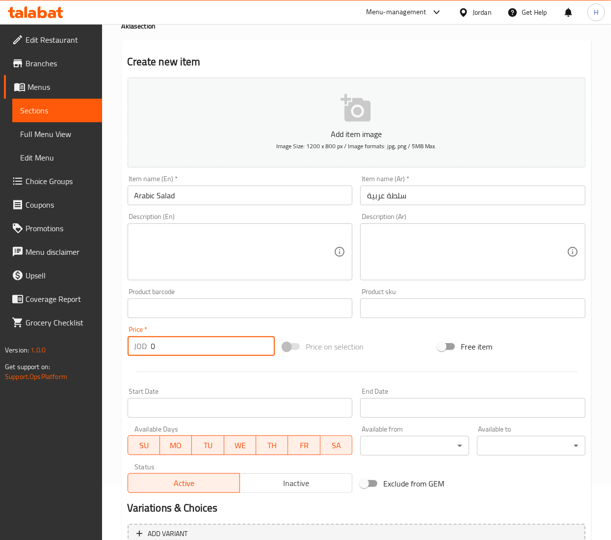
drag, startPoint x: 166, startPoint y: 340, endPoint x: 136, endPoint y: 341, distance: 29.5
click at [136, 341] on div "JOD 0 Price *" at bounding box center [201, 346] width 147 height 20
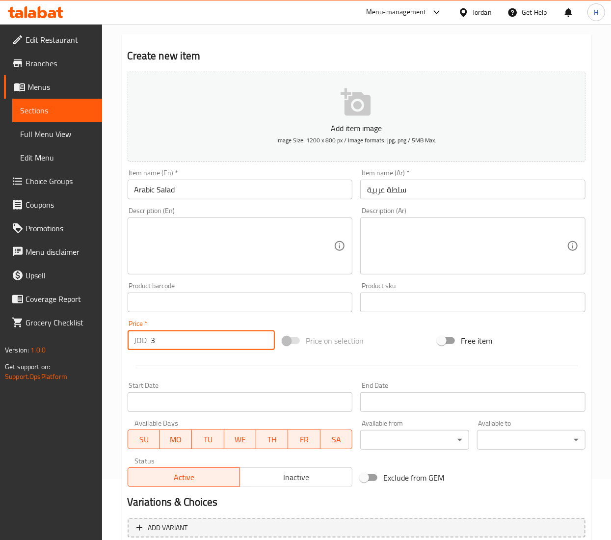
scroll to position [153, 0]
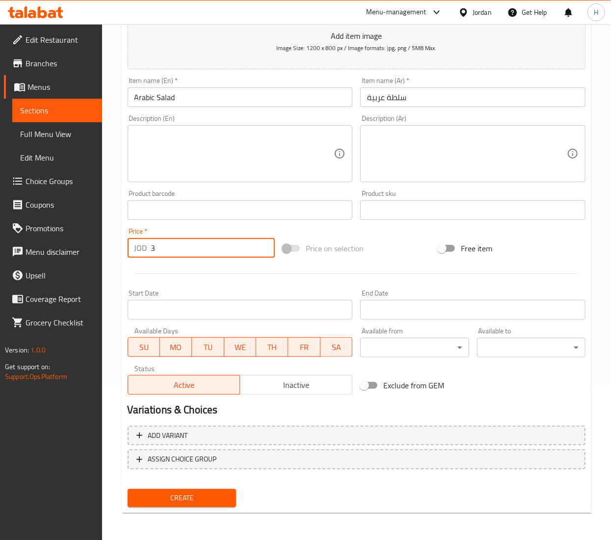
type input "3"
click at [191, 497] on span "Create" at bounding box center [181, 498] width 93 height 12
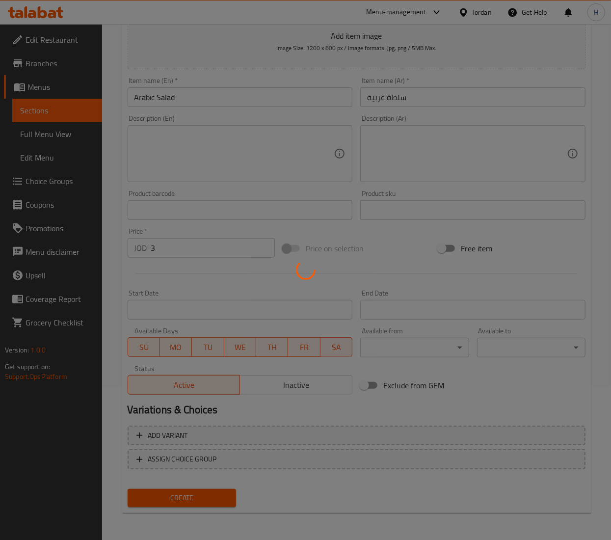
type input "0"
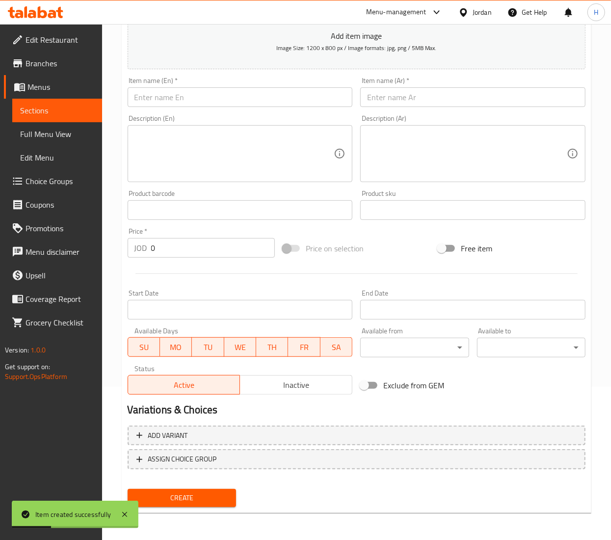
click at [226, 97] on input "text" at bounding box center [240, 97] width 225 height 20
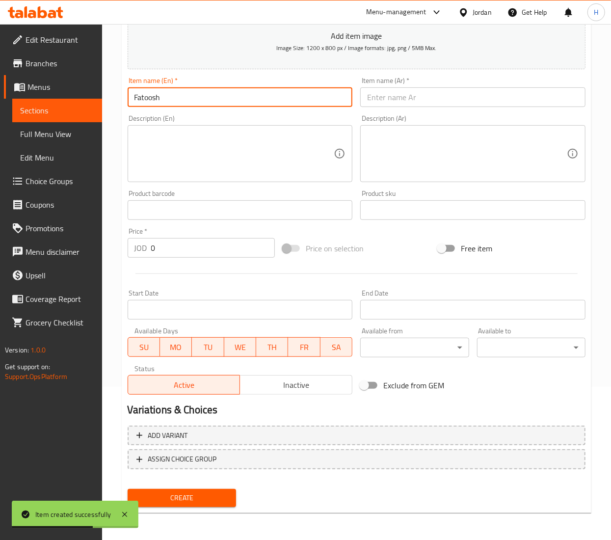
type input "Fatoosh"
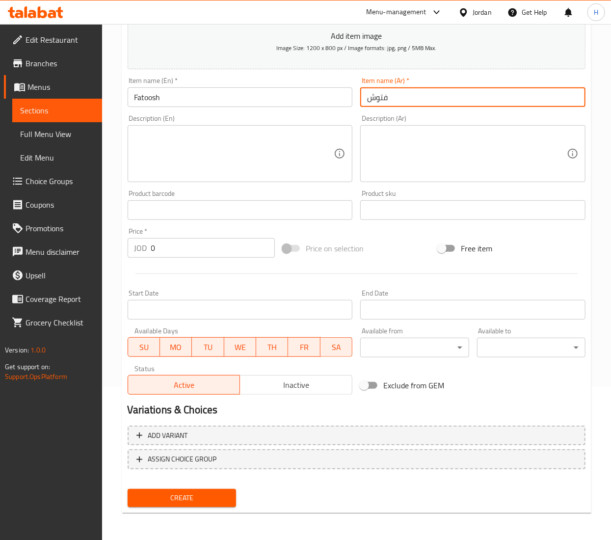
type input "فتوش"
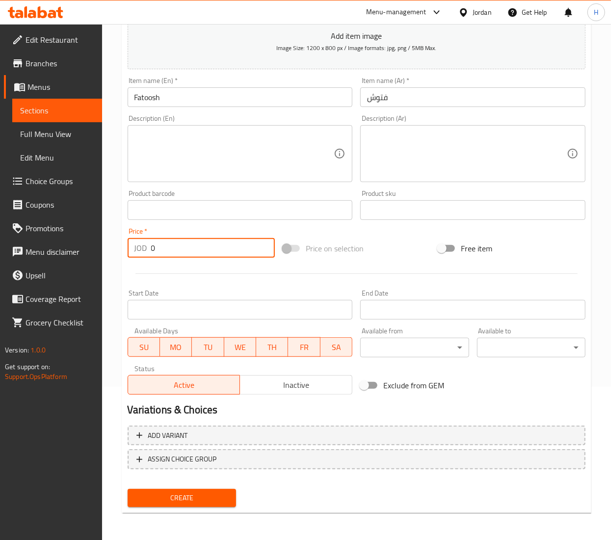
drag, startPoint x: 148, startPoint y: 247, endPoint x: 111, endPoint y: 250, distance: 37.4
click at [112, 249] on div "Home / Restaurants management / Menus / Sections / item / create Akla section C…" at bounding box center [356, 206] width 509 height 670
type input "3"
click at [188, 493] on span "Create" at bounding box center [181, 498] width 93 height 12
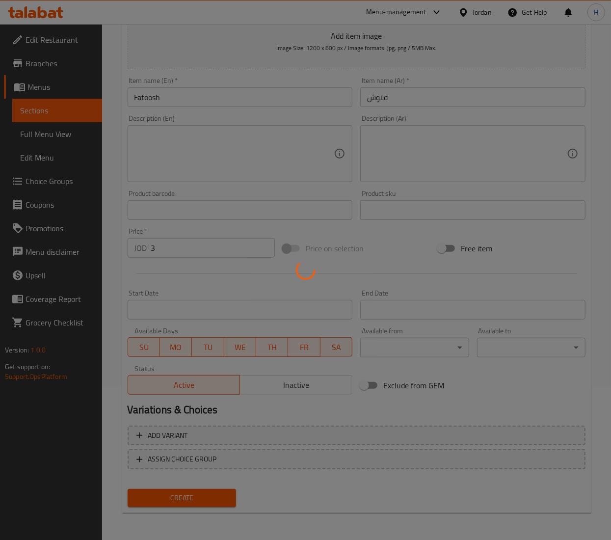
type input "0"
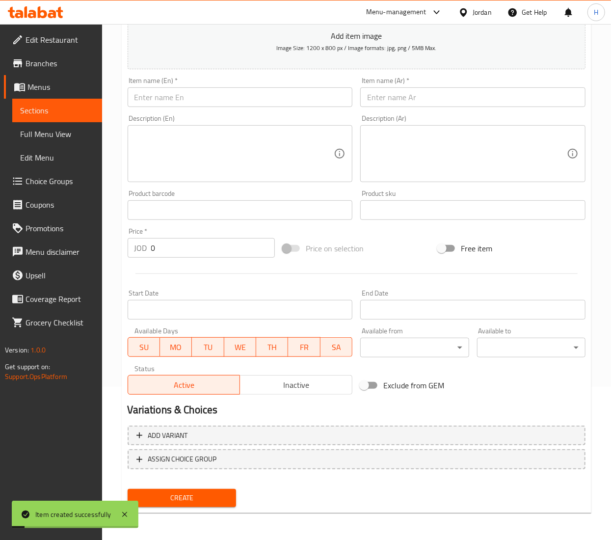
click at [170, 102] on input "text" at bounding box center [240, 97] width 225 height 20
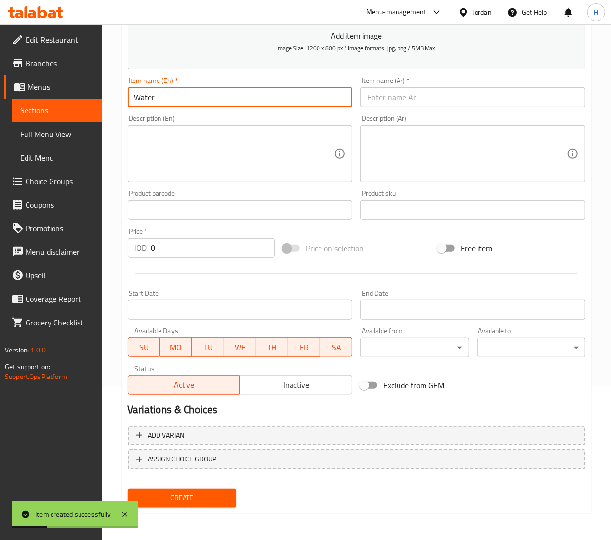
type input "Water"
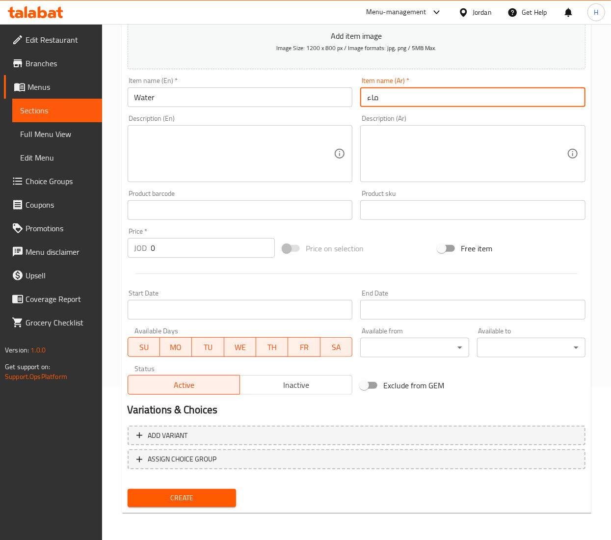
type input "ماء"
click at [179, 247] on input "0" at bounding box center [213, 248] width 124 height 20
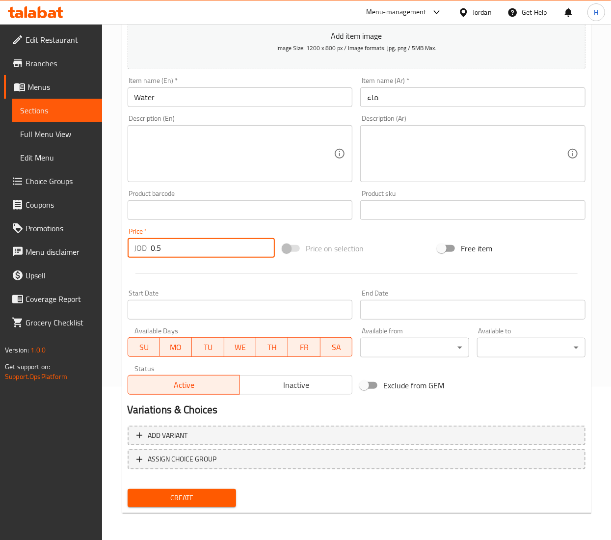
type input "0.5"
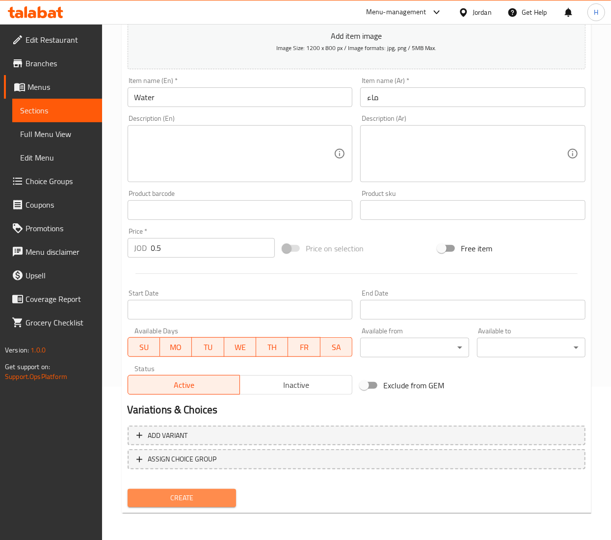
click at [173, 499] on span "Create" at bounding box center [181, 498] width 93 height 12
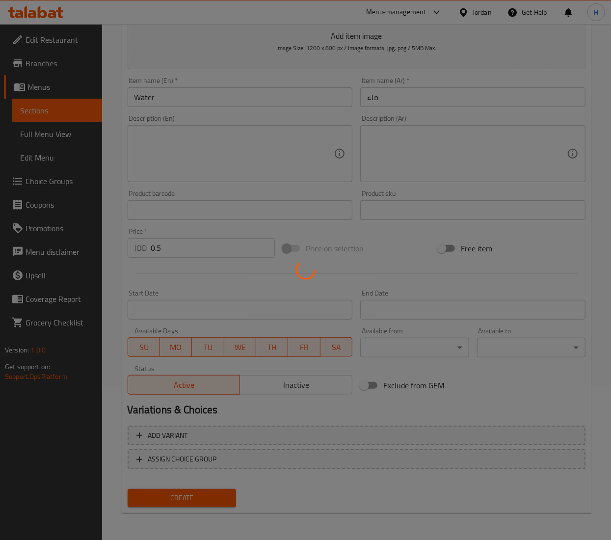
type input "0"
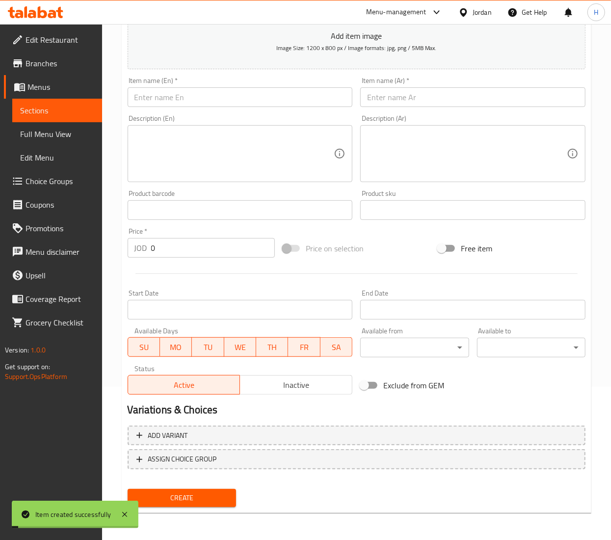
click at [224, 102] on input "text" at bounding box center [240, 97] width 225 height 20
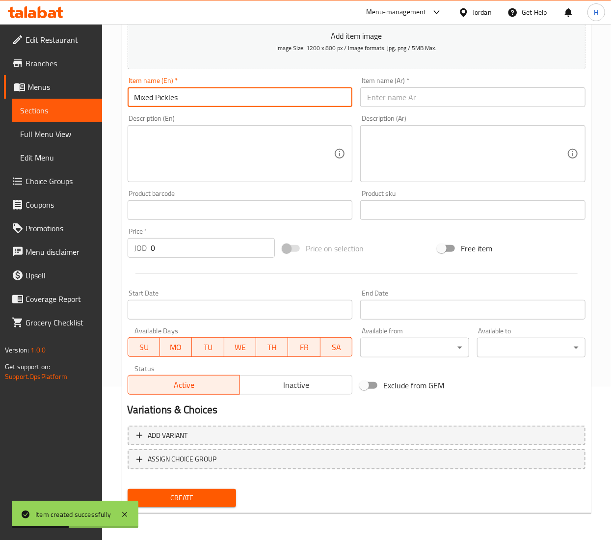
type input "Mixed Pickles"
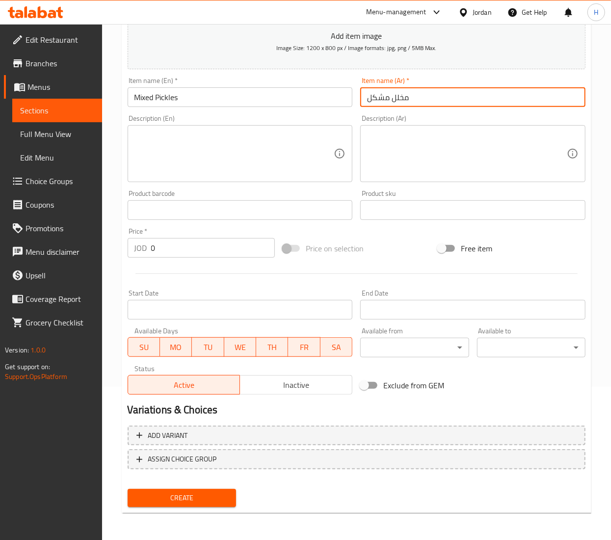
type input "مخلل مشكل"
click at [161, 244] on input "0" at bounding box center [213, 248] width 124 height 20
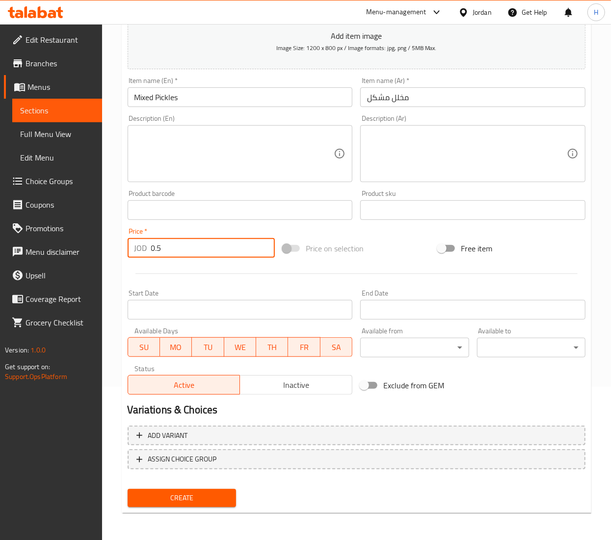
type input "0.5"
click at [165, 494] on span "Create" at bounding box center [181, 498] width 93 height 12
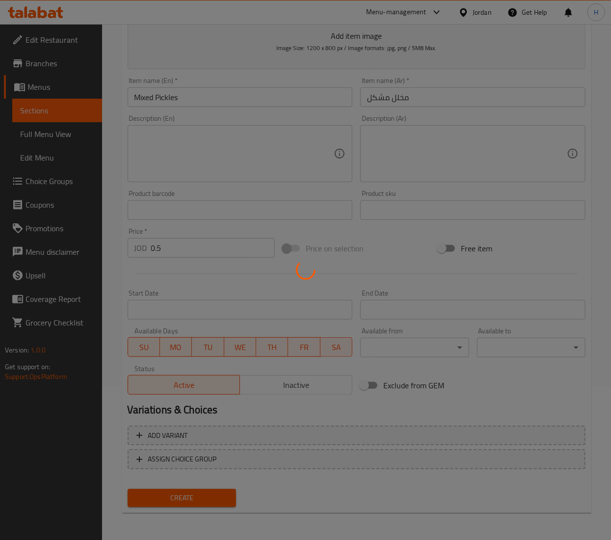
type input "0"
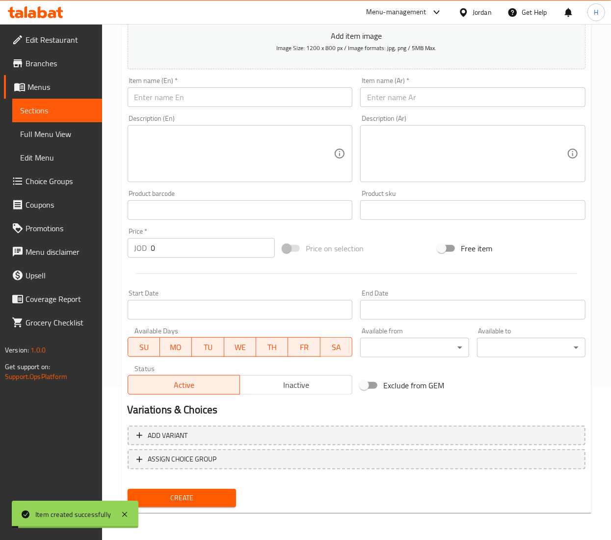
click at [392, 93] on input "text" at bounding box center [472, 97] width 225 height 20
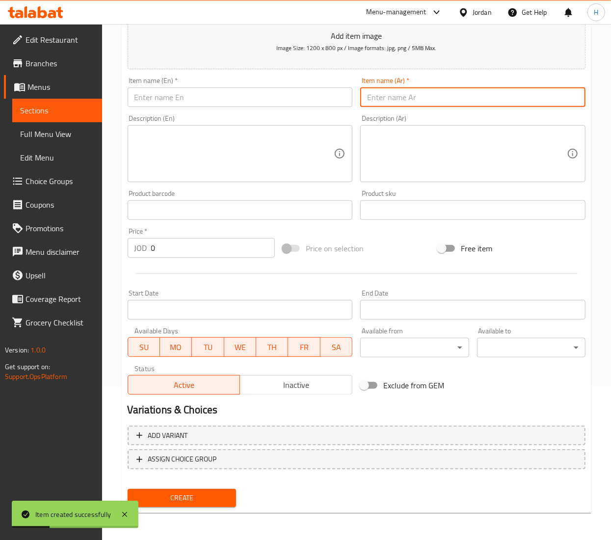
click at [307, 100] on input "text" at bounding box center [240, 97] width 225 height 20
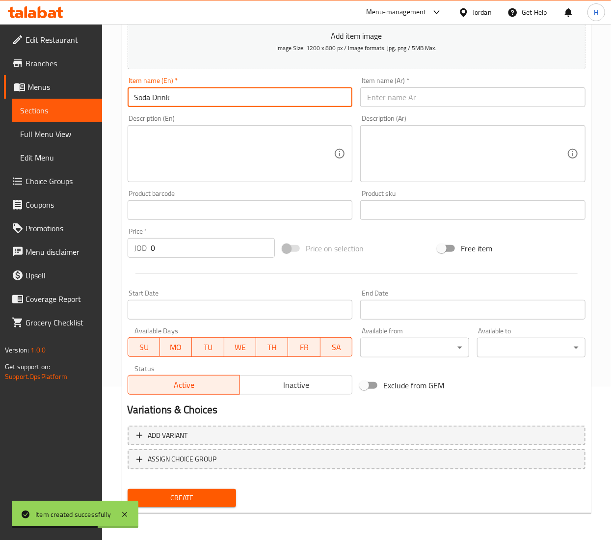
type input "Soda Drink"
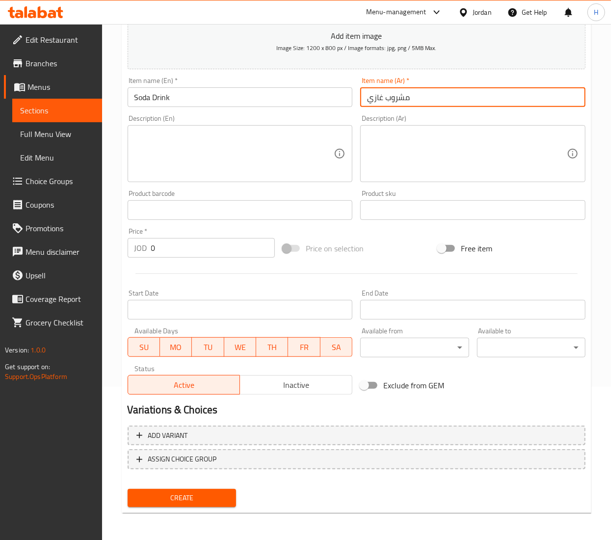
type input "مشروب غازي"
click at [189, 249] on input "0" at bounding box center [213, 248] width 124 height 20
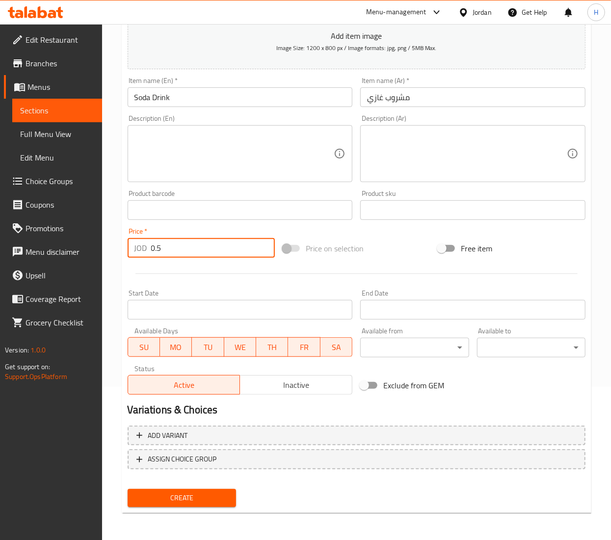
type input "0.5"
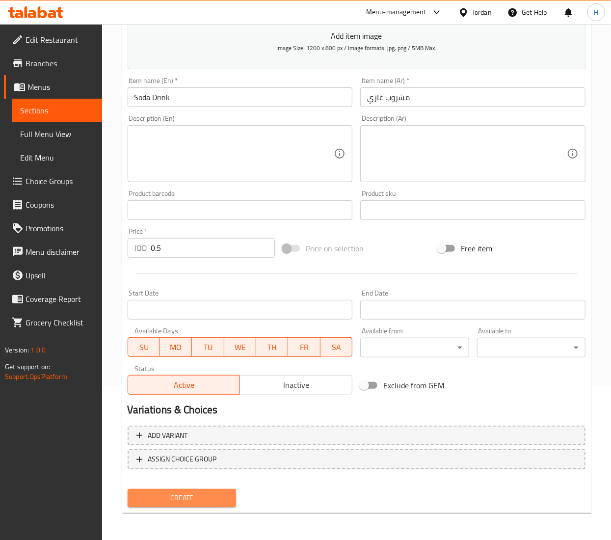
click at [185, 493] on span "Create" at bounding box center [181, 498] width 93 height 12
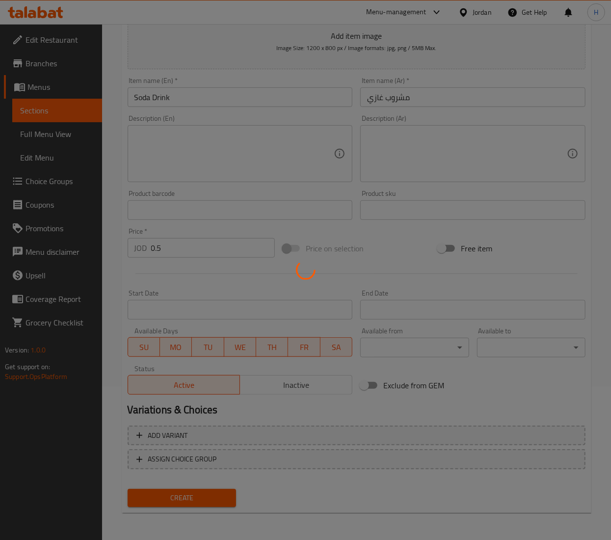
type input "0"
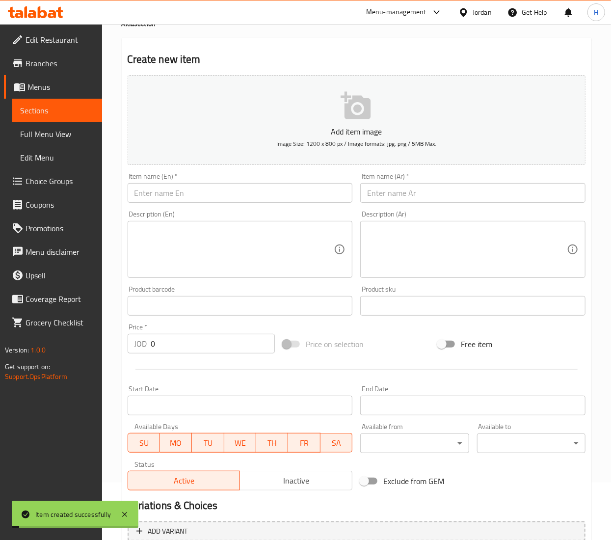
scroll to position [0, 0]
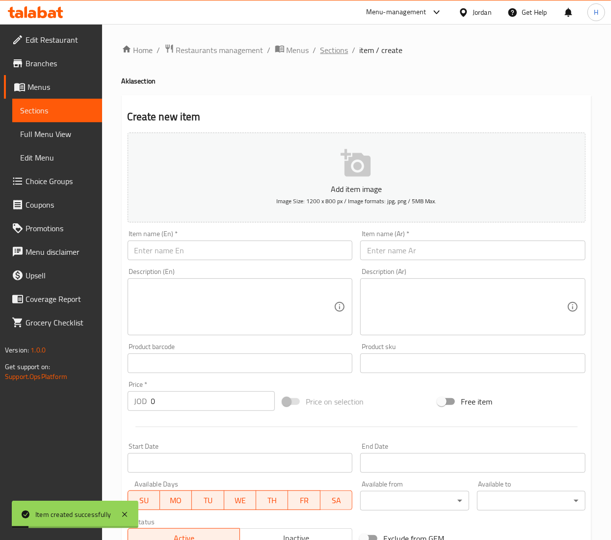
click at [336, 51] on span "Sections" at bounding box center [335, 50] width 28 height 12
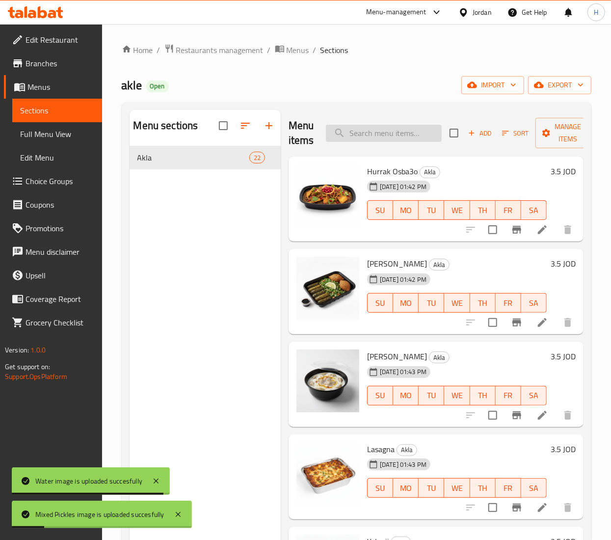
click at [369, 133] on input "search" at bounding box center [384, 133] width 116 height 17
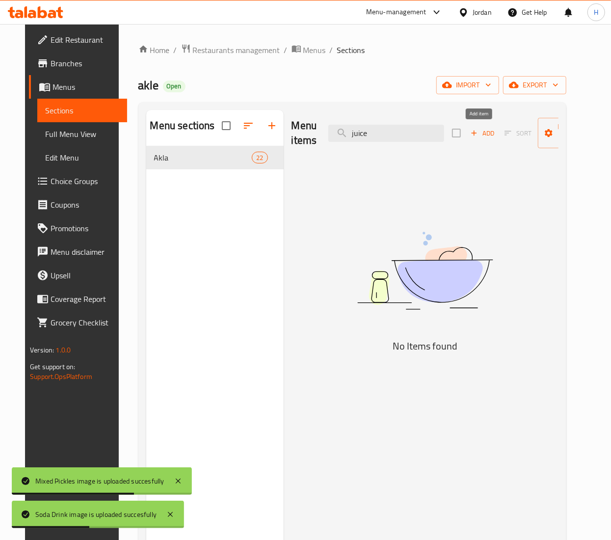
type input "juice"
click at [482, 137] on span "Add" at bounding box center [482, 133] width 27 height 11
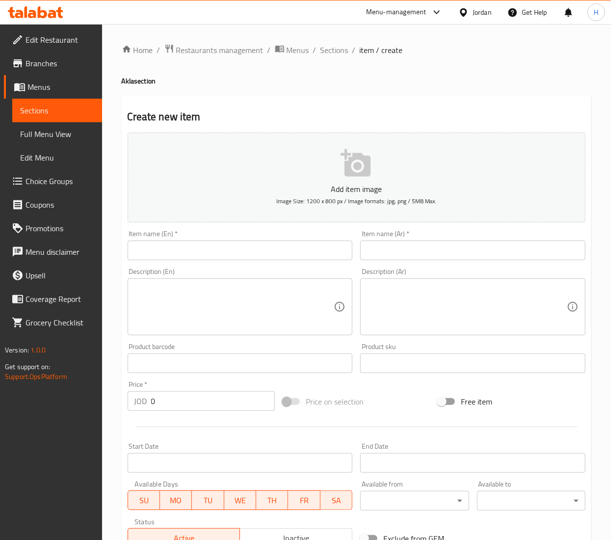
click at [273, 251] on input "text" at bounding box center [240, 251] width 225 height 20
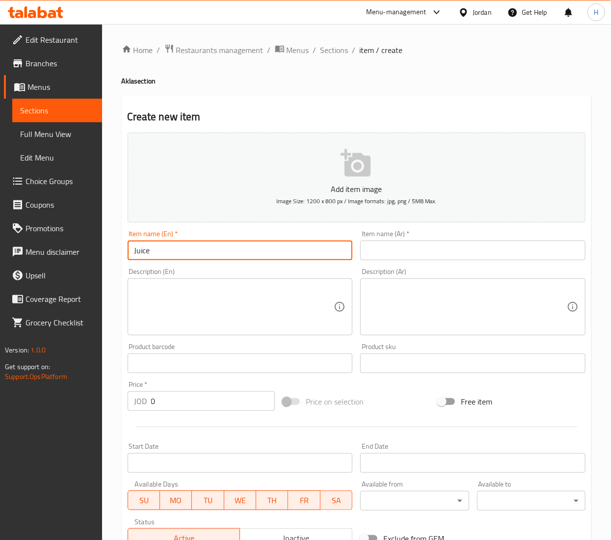
type input "Juice"
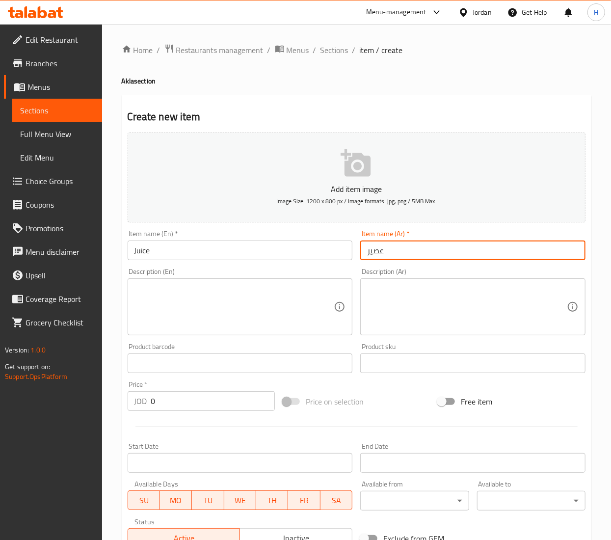
type input "عصير"
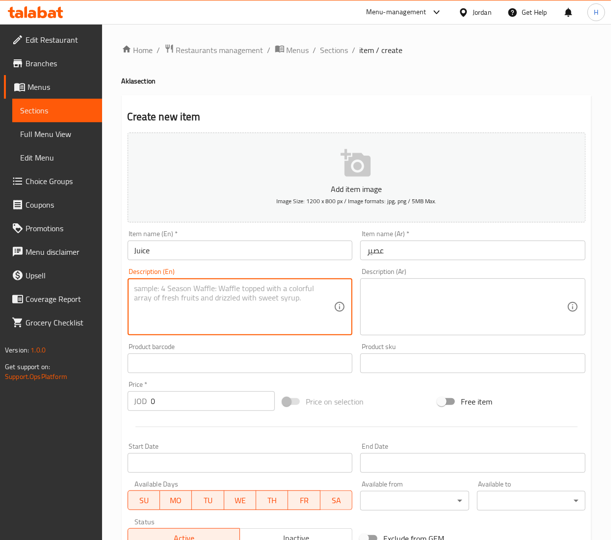
click at [218, 314] on textarea at bounding box center [235, 307] width 200 height 47
click at [170, 400] on input "0" at bounding box center [213, 401] width 124 height 20
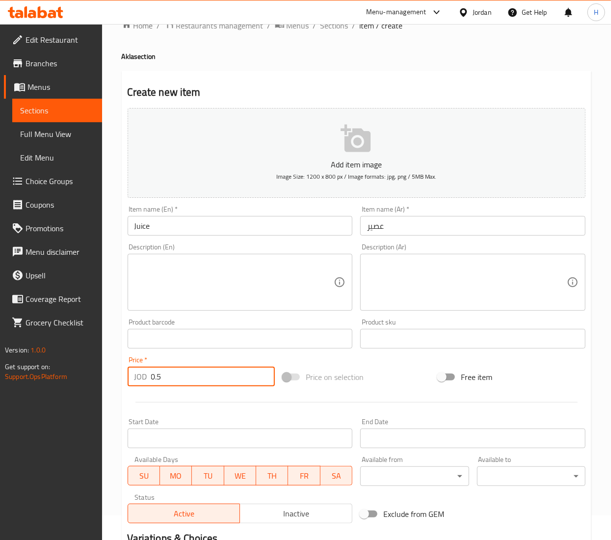
scroll to position [153, 0]
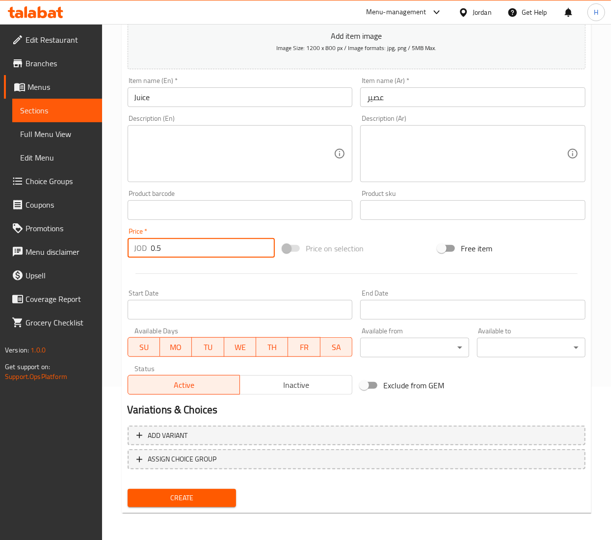
type input "0.5"
click at [183, 502] on span "Create" at bounding box center [181, 498] width 93 height 12
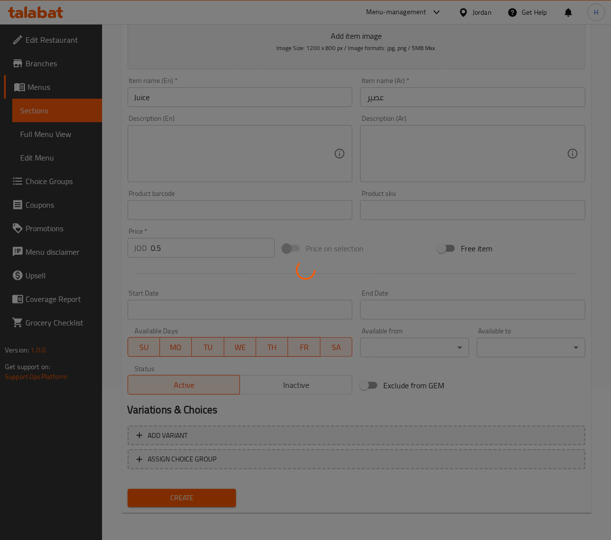
type input "0"
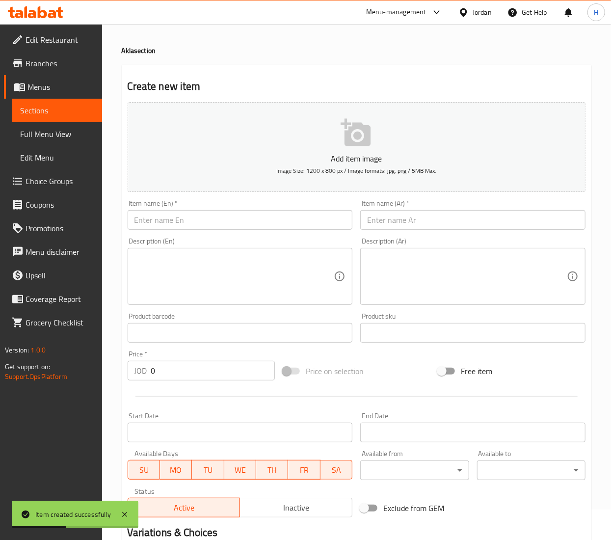
scroll to position [0, 0]
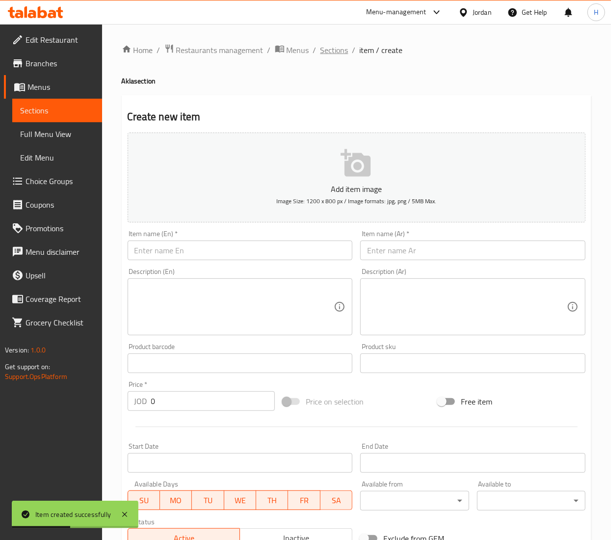
click at [332, 49] on span "Sections" at bounding box center [335, 50] width 28 height 12
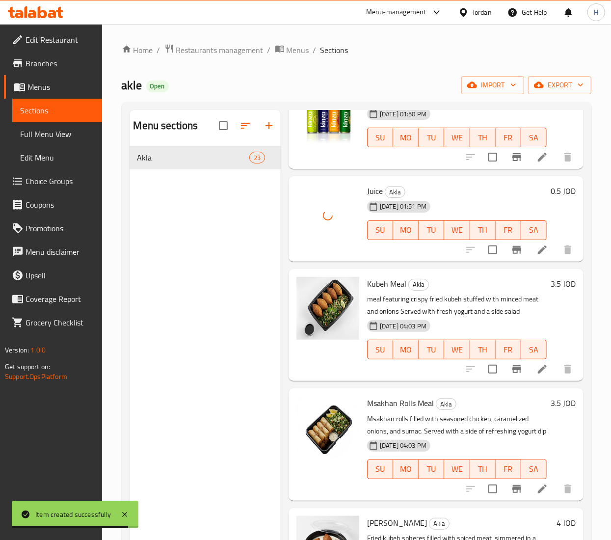
scroll to position [1178, 0]
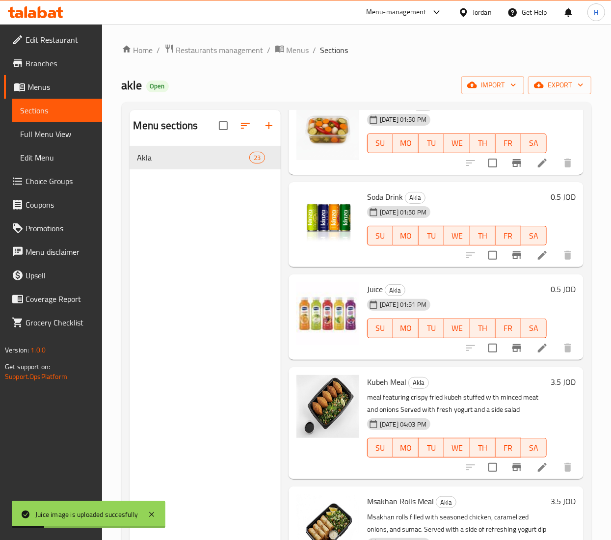
click at [529, 255] on li at bounding box center [542, 255] width 27 height 18
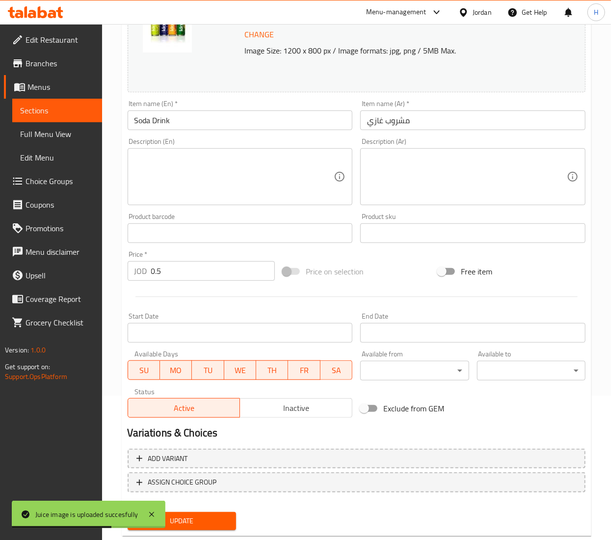
scroll to position [167, 0]
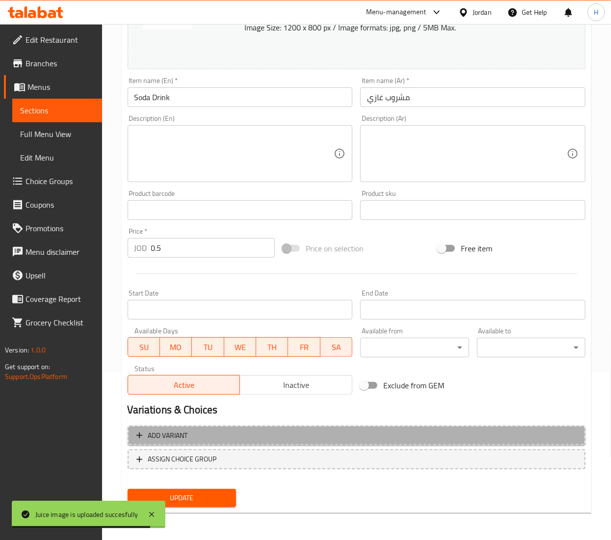
click at [246, 435] on span "Add variant" at bounding box center [356, 436] width 440 height 12
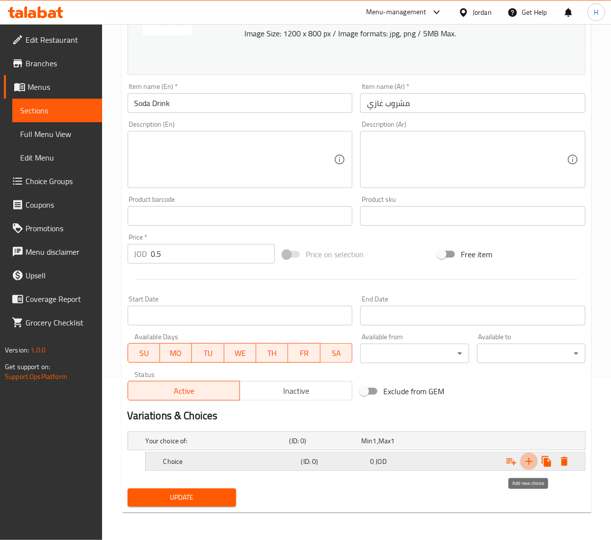
click at [529, 465] on icon "Expand" at bounding box center [529, 462] width 12 height 12
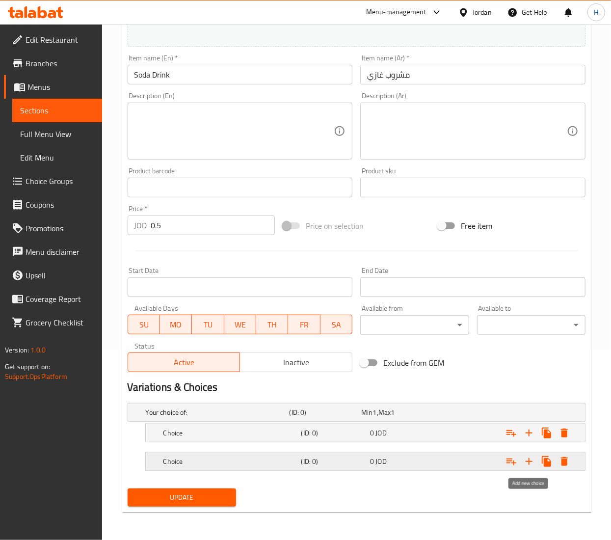
click at [529, 458] on icon "Expand" at bounding box center [529, 462] width 12 height 12
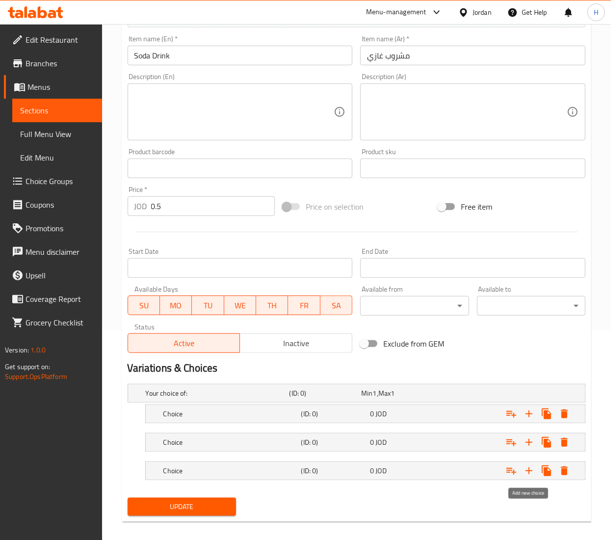
scroll to position [220, 0]
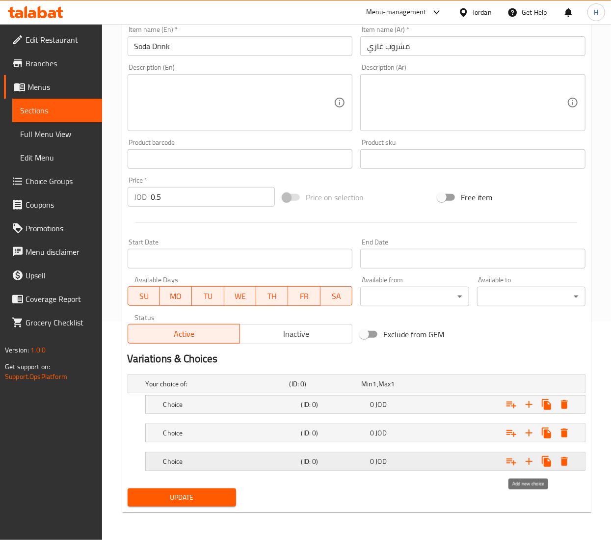
click at [527, 461] on icon "Expand" at bounding box center [529, 461] width 7 height 7
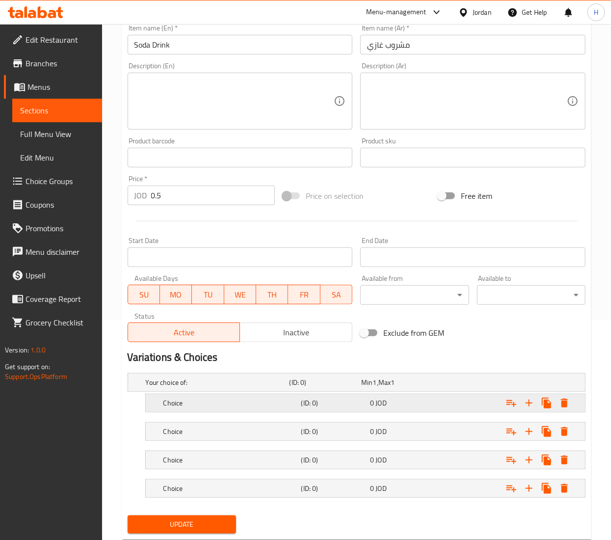
click at [207, 406] on h5 "Choice" at bounding box center [230, 403] width 134 height 10
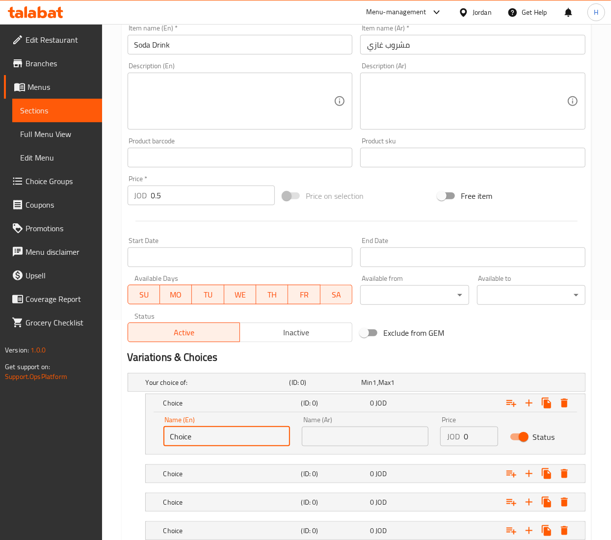
drag, startPoint x: 218, startPoint y: 437, endPoint x: -1, endPoint y: 435, distance: 219.9
click at [0, 320] on html "​ Menu-management Jordan Get Help H Edit Restaurant Branches Menus Sections Ful…" at bounding box center [305, 50] width 611 height 540
type input "[PERSON_NAME]"
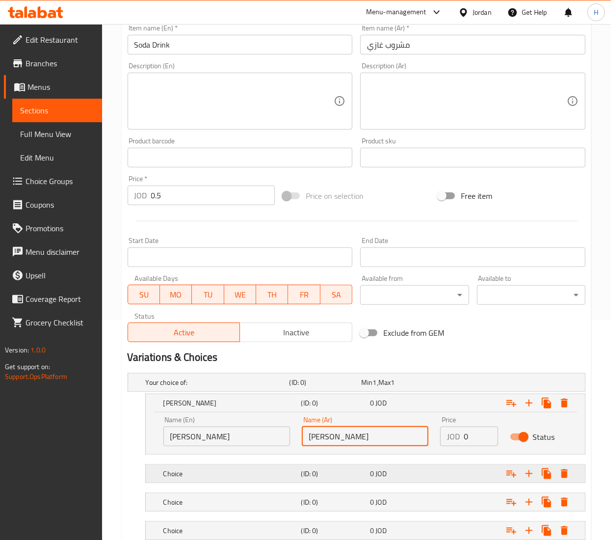
type input "[PERSON_NAME]"
click at [438, 472] on div "Expand" at bounding box center [506, 474] width 138 height 22
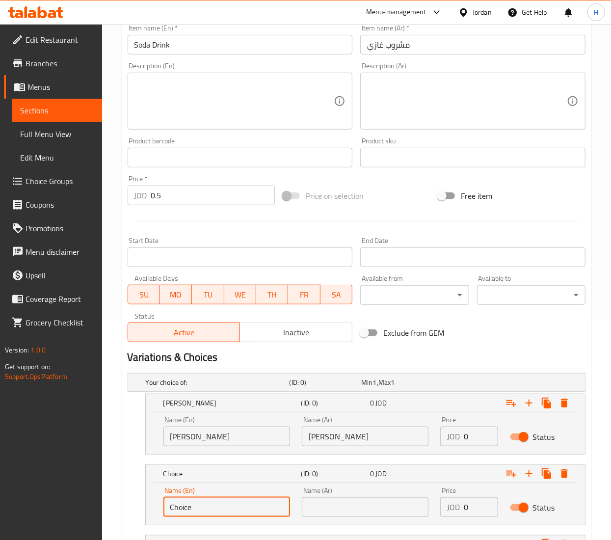
drag, startPoint x: 213, startPoint y: 506, endPoint x: 66, endPoint y: 500, distance: 146.9
click at [66, 500] on div "Edit Restaurant Branches Menus Sections Full Menu View Edit Menu Choice Groups …" at bounding box center [305, 227] width 611 height 847
type input "Kinza"
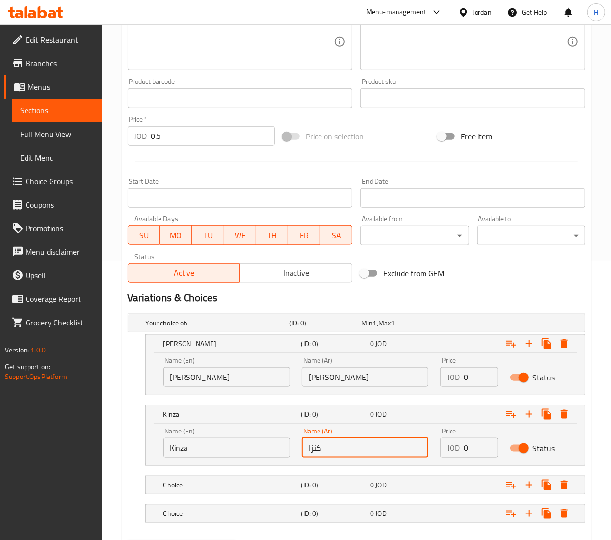
scroll to position [333, 0]
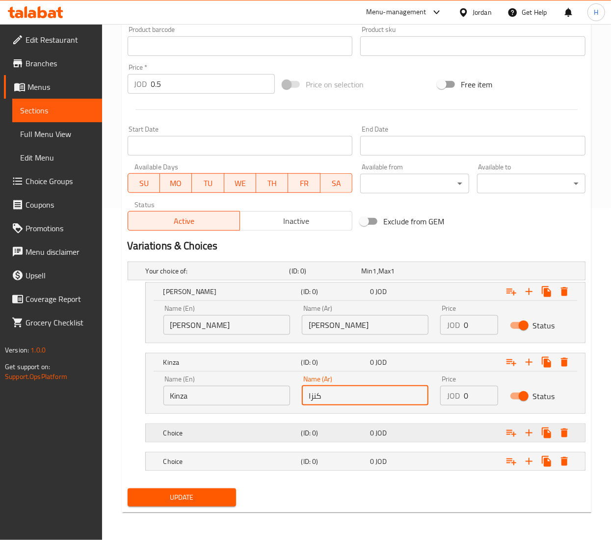
type input "كنزا"
click at [222, 432] on h5 "Choice" at bounding box center [230, 433] width 134 height 10
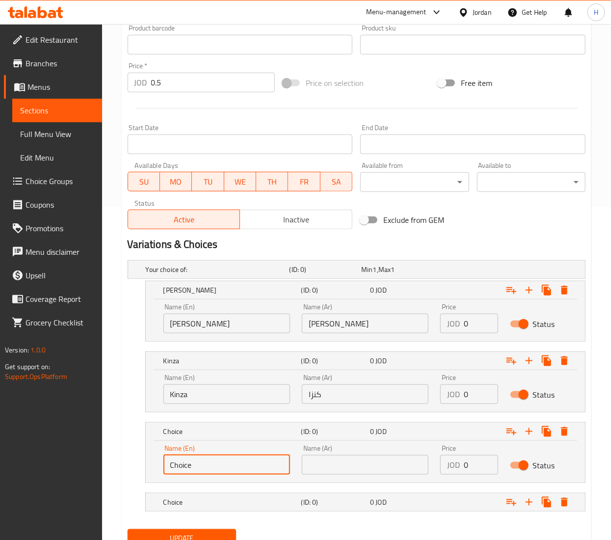
drag, startPoint x: 222, startPoint y: 465, endPoint x: 91, endPoint y: 465, distance: 130.6
click at [91, 465] on div "Edit Restaurant Branches Menus Sections Full Menu View Edit Menu Choice Groups …" at bounding box center [305, 135] width 611 height 889
type input "Kinza Orange"
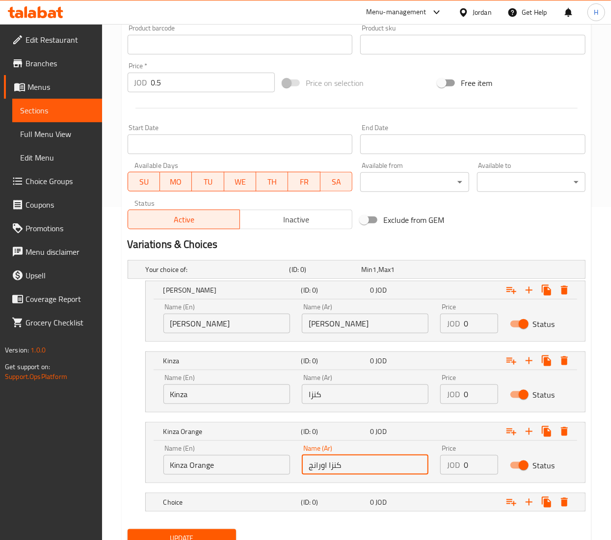
type input "كنزا اورانج"
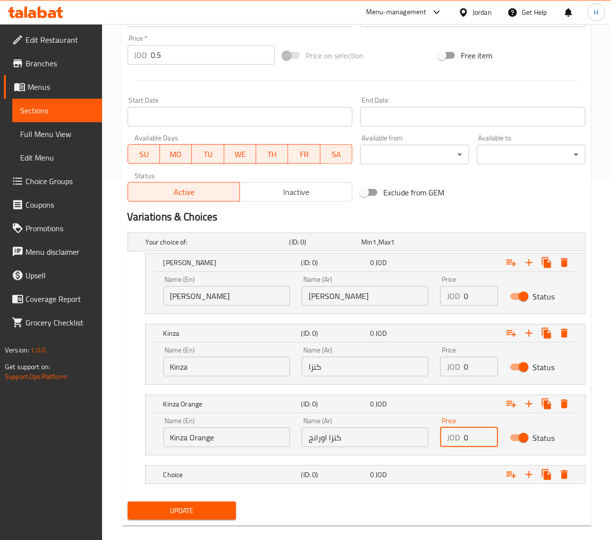
scroll to position [376, 0]
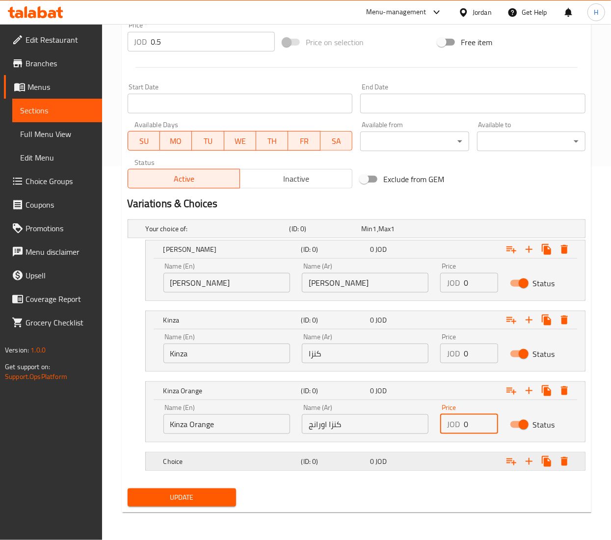
click at [244, 463] on h5 "Choice" at bounding box center [230, 462] width 134 height 10
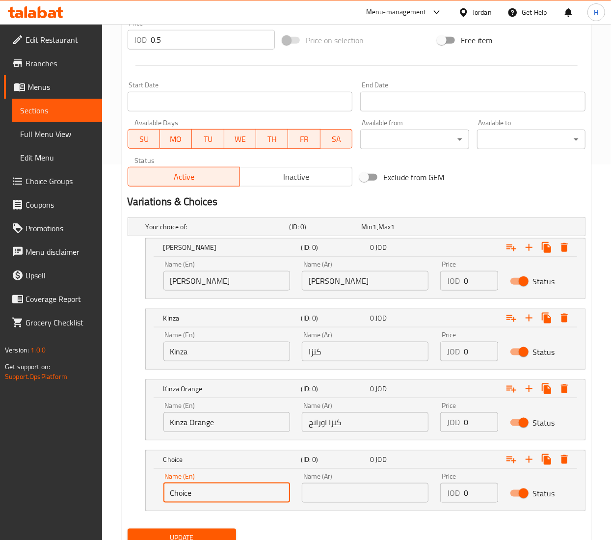
drag, startPoint x: 211, startPoint y: 489, endPoint x: 79, endPoint y: 469, distance: 134.0
click at [79, 469] on div "Edit Restaurant Branches Menus Sections Full Menu View Edit Menu Choice Groups …" at bounding box center [305, 115] width 611 height 932
type input "Kinza Up"
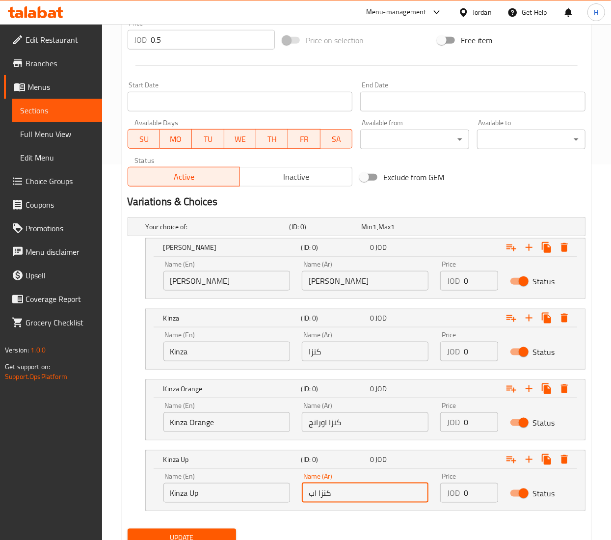
type input "كنزا اب"
click at [478, 281] on input "0" at bounding box center [481, 281] width 34 height 20
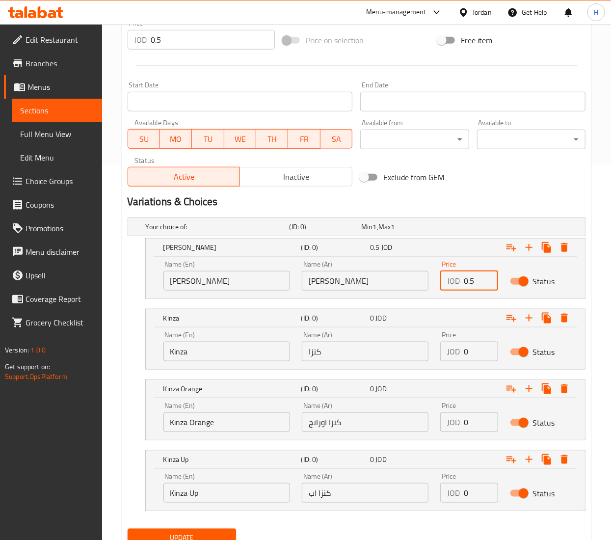
type input "0.5"
click at [466, 356] on input "0" at bounding box center [481, 352] width 34 height 20
type input "0.5"
click at [474, 422] on input "0" at bounding box center [481, 422] width 34 height 20
type input "0.5"
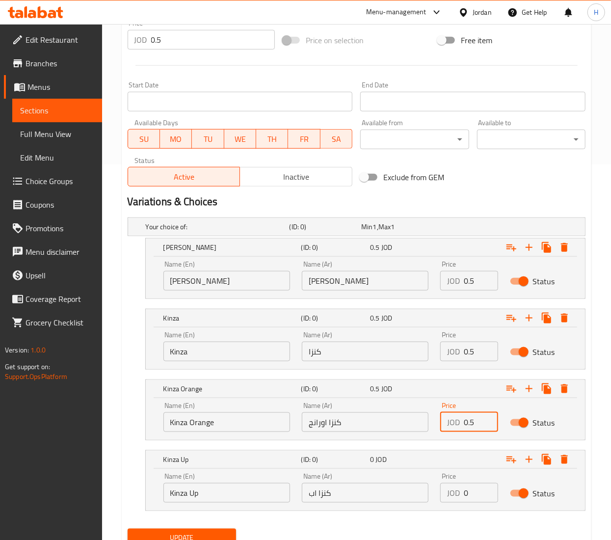
click at [468, 487] on input "0" at bounding box center [481, 493] width 34 height 20
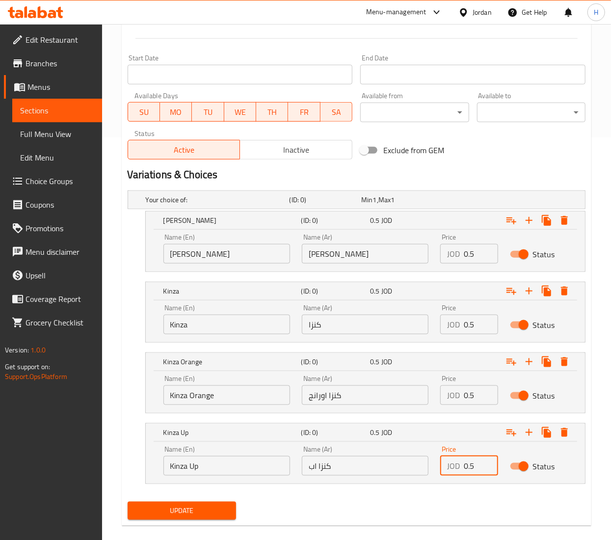
scroll to position [417, 0]
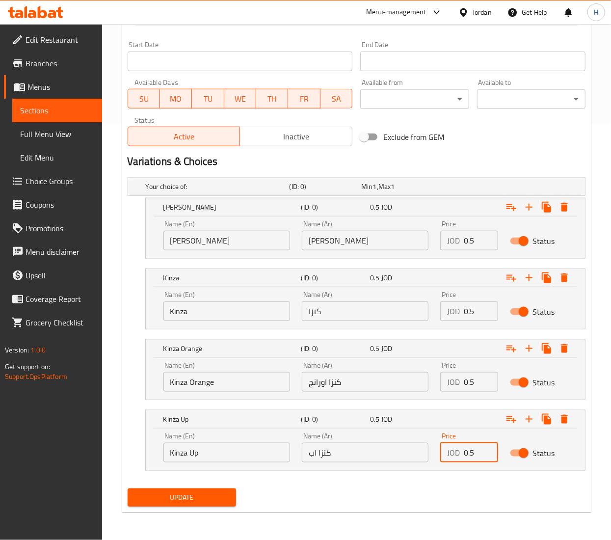
type input "0.5"
click at [150, 500] on span "Update" at bounding box center [181, 497] width 93 height 12
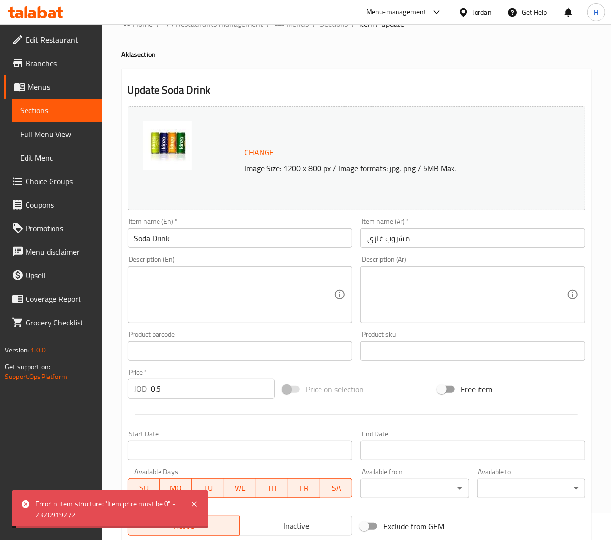
scroll to position [25, 0]
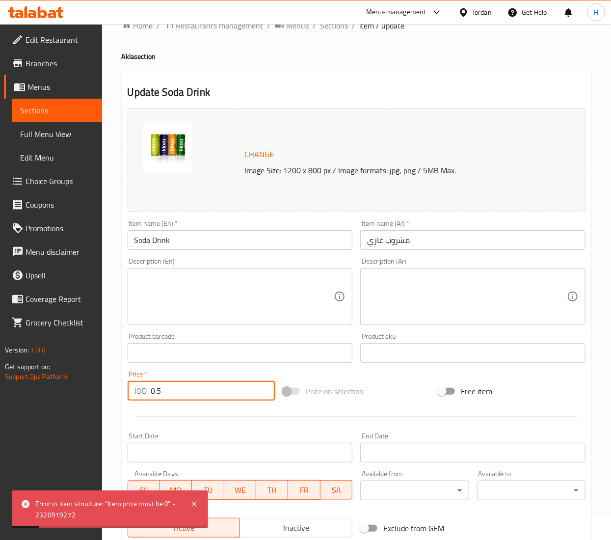
drag, startPoint x: 173, startPoint y: 399, endPoint x: 121, endPoint y: 386, distance: 53.9
click at [122, 386] on div "Update Soda Drink Change Image Size: 1200 x 800 px / Image formats: jpg, png / …" at bounding box center [357, 487] width 470 height 833
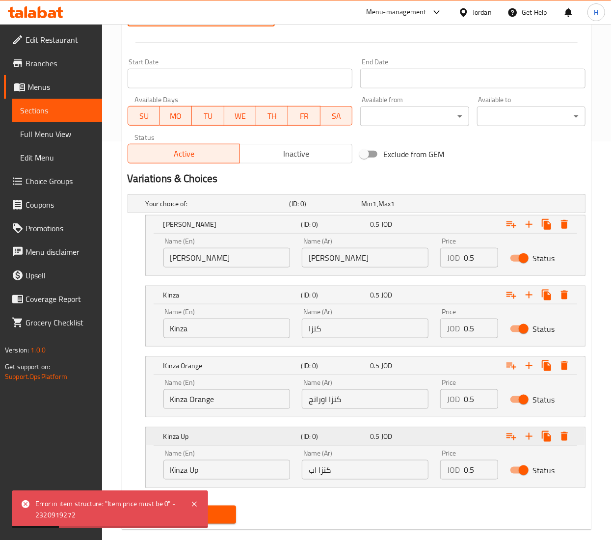
scroll to position [417, 0]
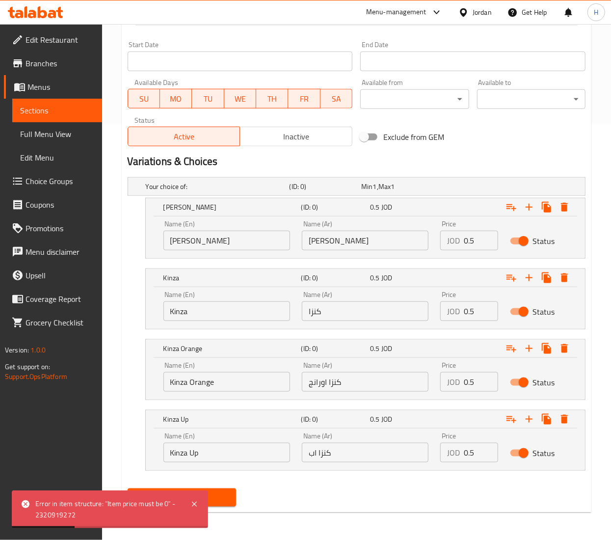
type input "0"
click at [216, 494] on span "Update" at bounding box center [181, 497] width 93 height 12
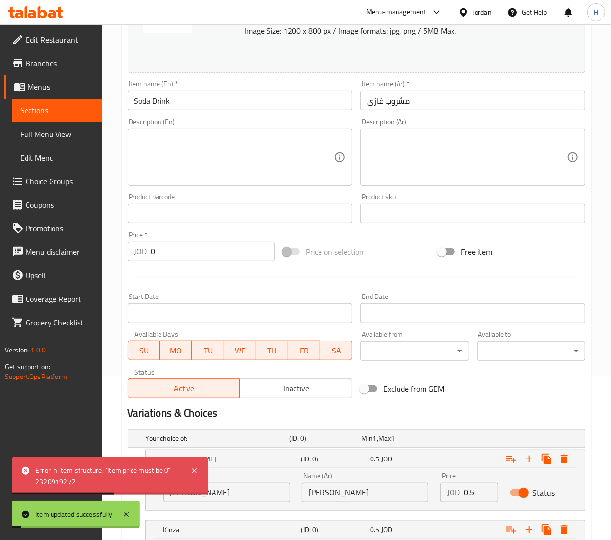
scroll to position [0, 0]
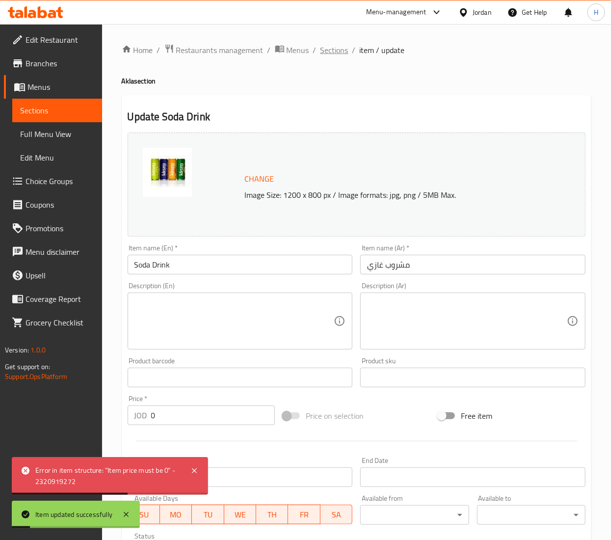
click at [330, 47] on span "Sections" at bounding box center [335, 50] width 28 height 12
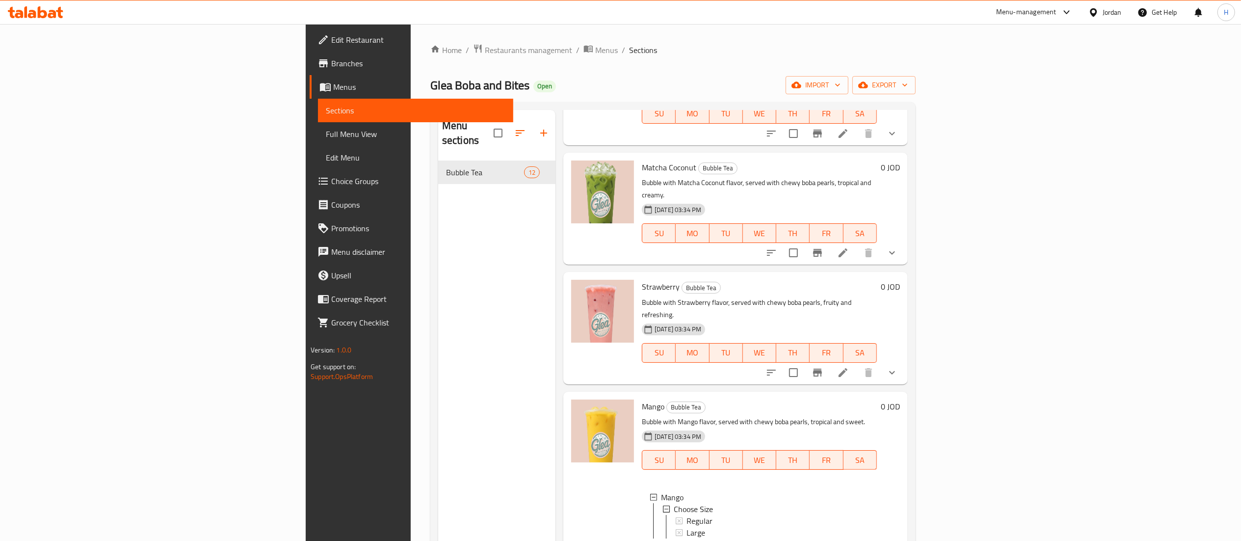
scroll to position [860, 0]
